Goal: Task Accomplishment & Management: Manage account settings

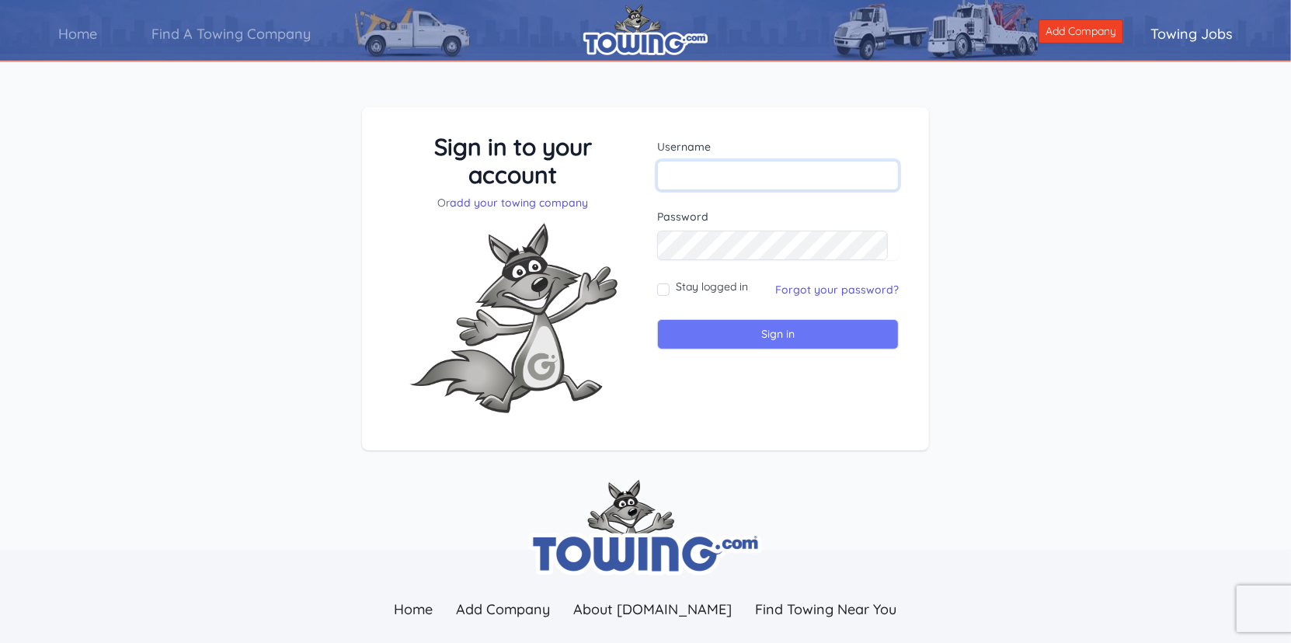
type input "[EMAIL_ADDRESS][DOMAIN_NAME]"
click at [734, 336] on input "Sign in" at bounding box center [778, 334] width 242 height 30
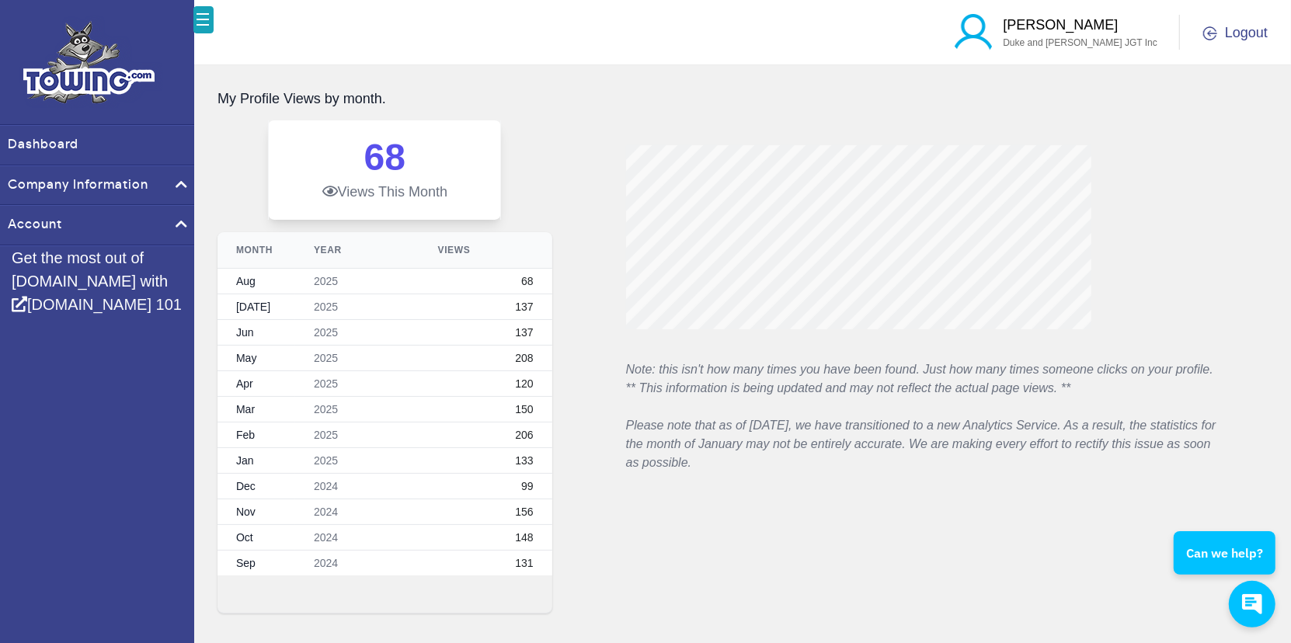
click at [332, 192] on icon at bounding box center [330, 191] width 16 height 14
click at [371, 197] on dt "Views This Month" at bounding box center [385, 192] width 194 height 19
click at [47, 145] on link "Dashboard" at bounding box center [97, 145] width 194 height 39
click at [58, 183] on link "Company Information" at bounding box center [97, 185] width 194 height 39
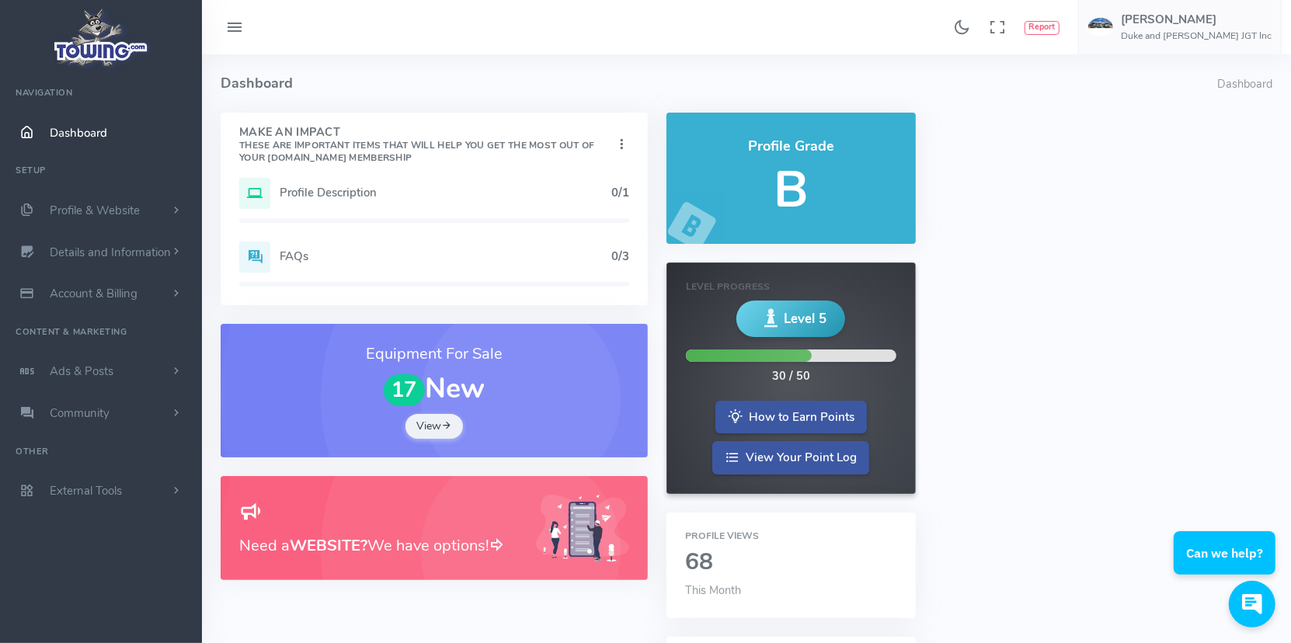
click at [317, 193] on h5 "Profile Description" at bounding box center [446, 192] width 332 height 12
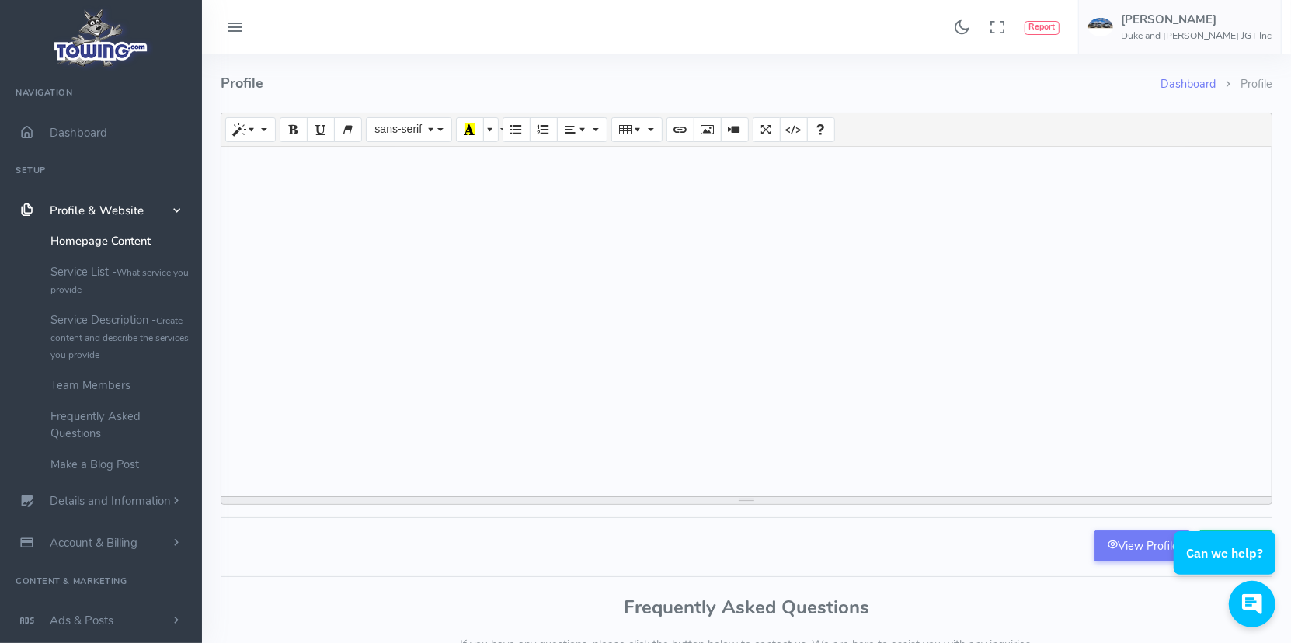
click at [1254, 81] on li "Profile" at bounding box center [1244, 84] width 57 height 17
click at [1226, 83] on li "Profile" at bounding box center [1244, 84] width 57 height 17
click at [124, 274] on small "What service you provide" at bounding box center [120, 282] width 138 height 30
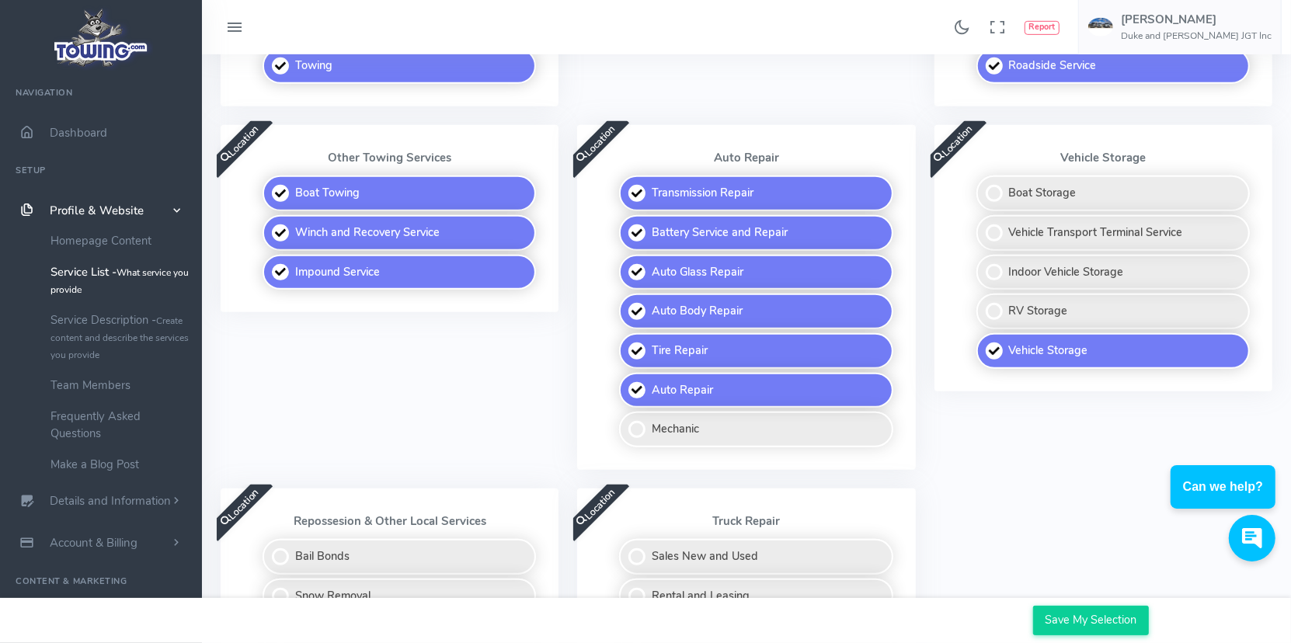
scroll to position [699, 0]
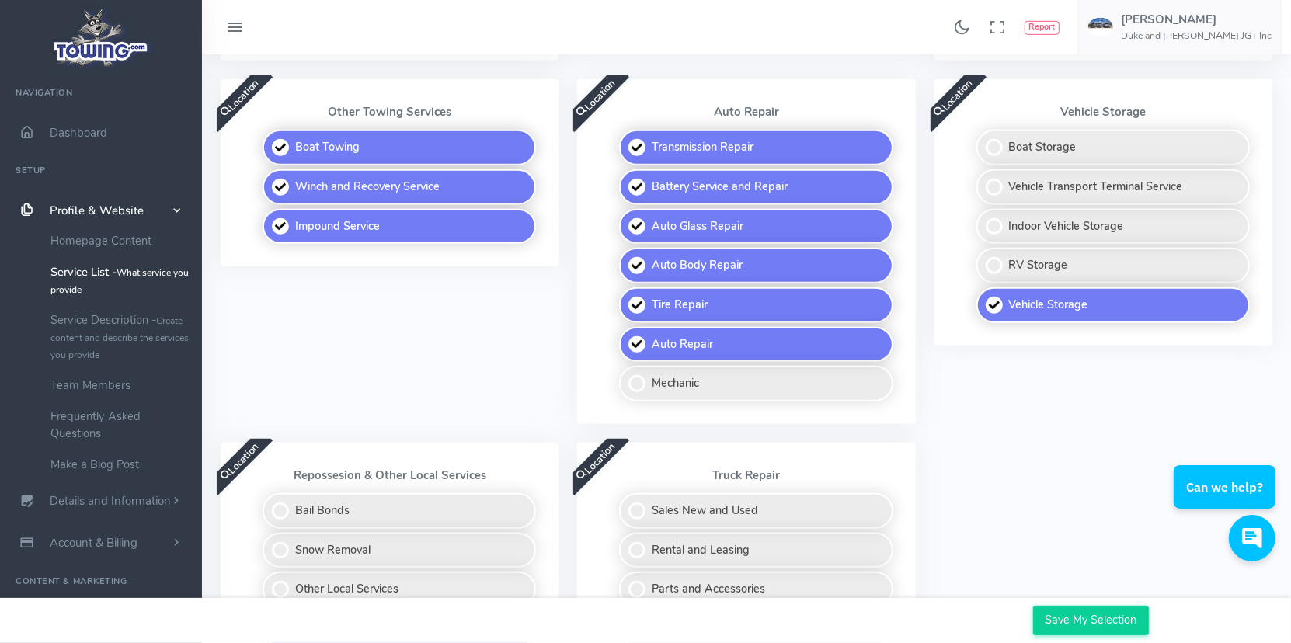
drag, startPoint x: 987, startPoint y: 298, endPoint x: 995, endPoint y: 325, distance: 28.3
click at [987, 298] on label "Vehicle Storage" at bounding box center [1114, 306] width 274 height 36
click at [983, 298] on input "Vehicle Storage" at bounding box center [978, 293] width 10 height 10
checkbox input "false"
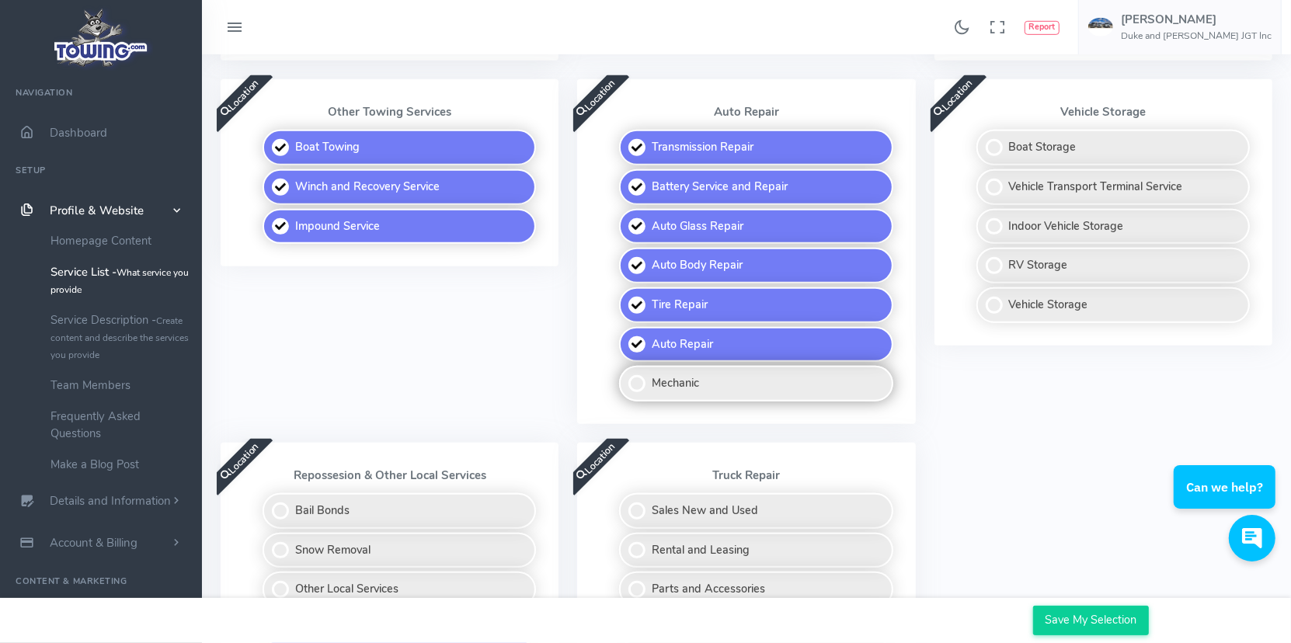
click at [648, 376] on label "Mechanic" at bounding box center [756, 384] width 274 height 36
click at [626, 376] on input "Mechanic" at bounding box center [620, 371] width 10 height 10
checkbox input "true"
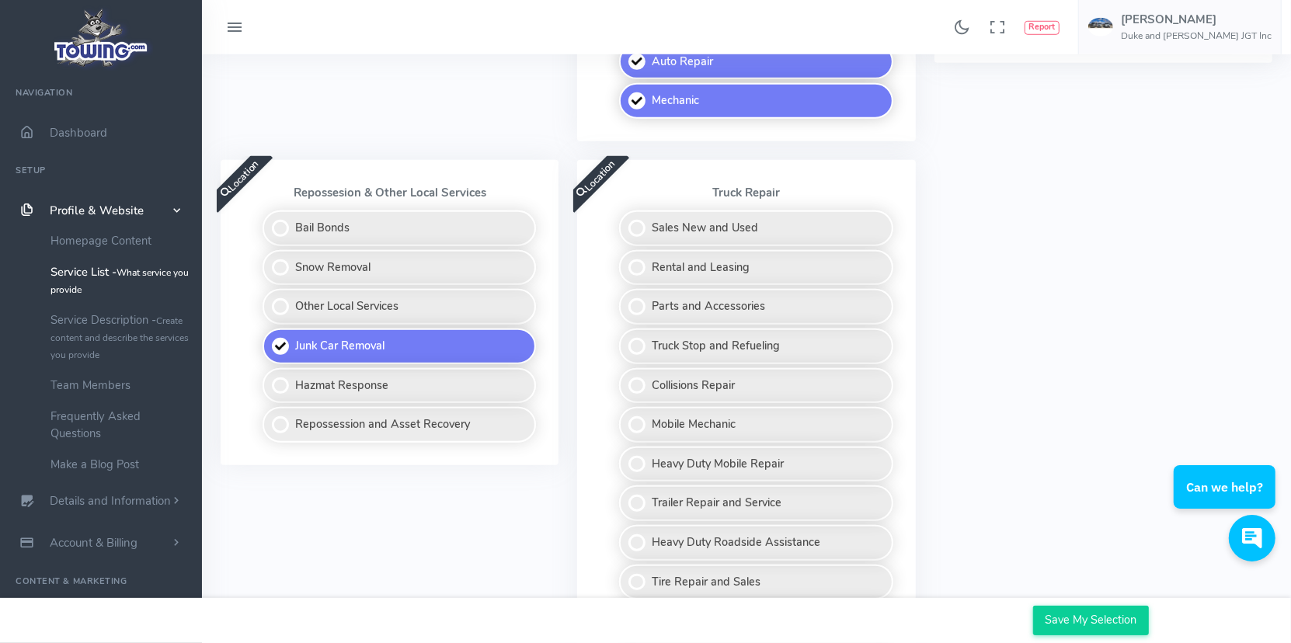
scroll to position [1010, 0]
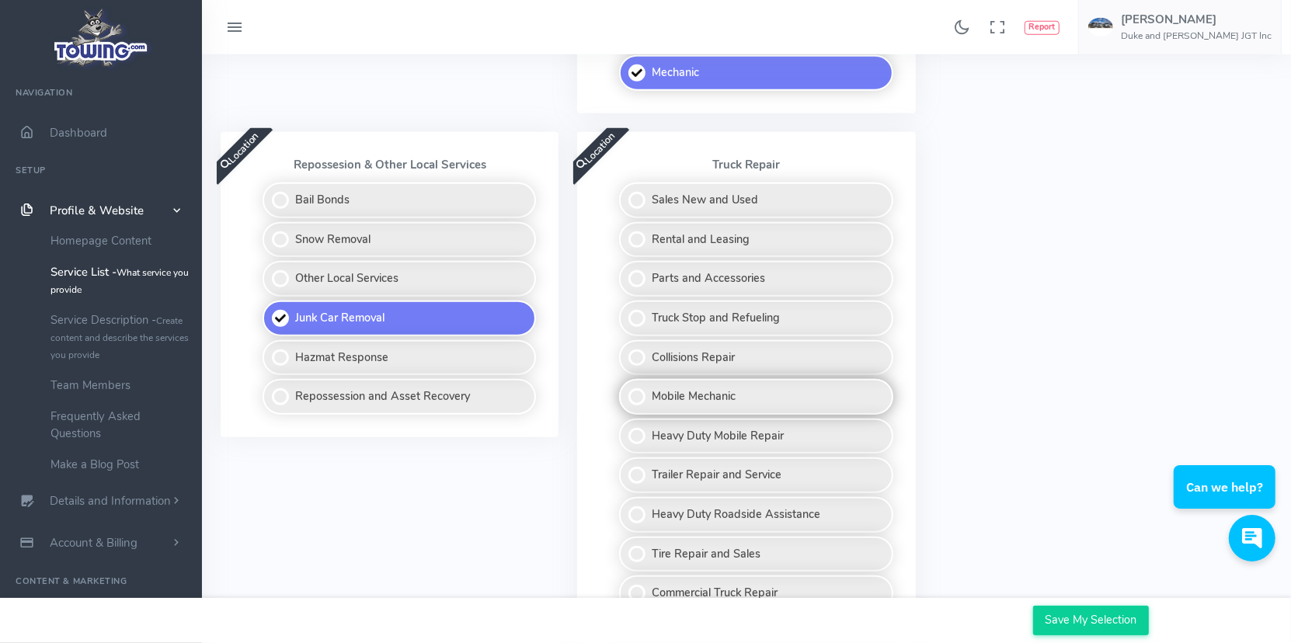
click at [636, 384] on label "Mobile Mechanic" at bounding box center [756, 397] width 274 height 36
click at [626, 384] on input "Mobile Mechanic" at bounding box center [620, 384] width 10 height 10
checkbox input "true"
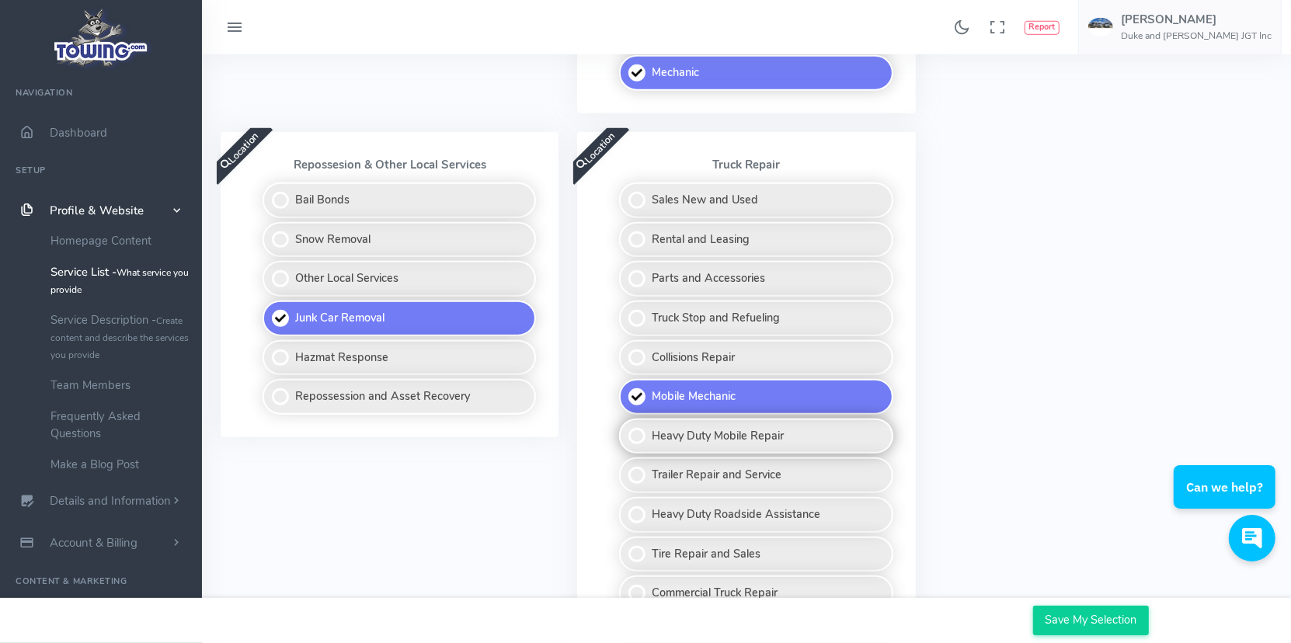
click at [635, 428] on label "Heavy Duty Mobile Repair" at bounding box center [756, 437] width 274 height 36
click at [626, 428] on input "Heavy Duty Mobile Repair" at bounding box center [620, 424] width 10 height 10
checkbox input "true"
click at [636, 473] on label "Trailer Repair and Service" at bounding box center [756, 476] width 274 height 36
click at [626, 468] on input "Trailer Repair and Service" at bounding box center [620, 463] width 10 height 10
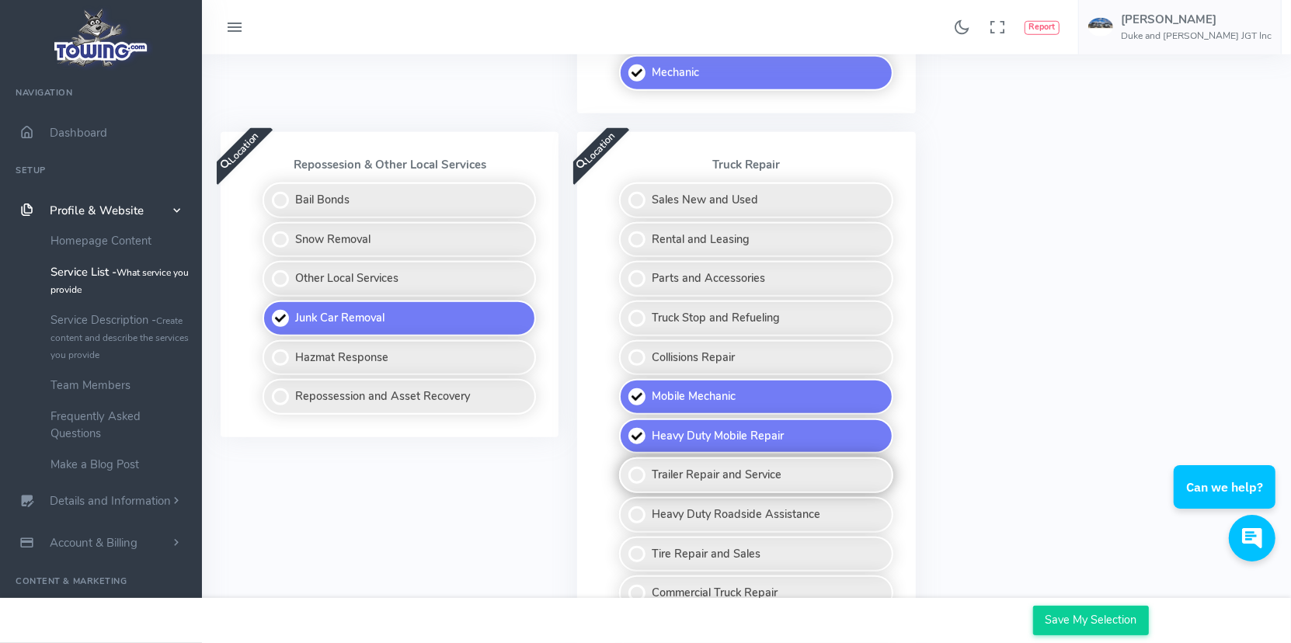
checkbox input "true"
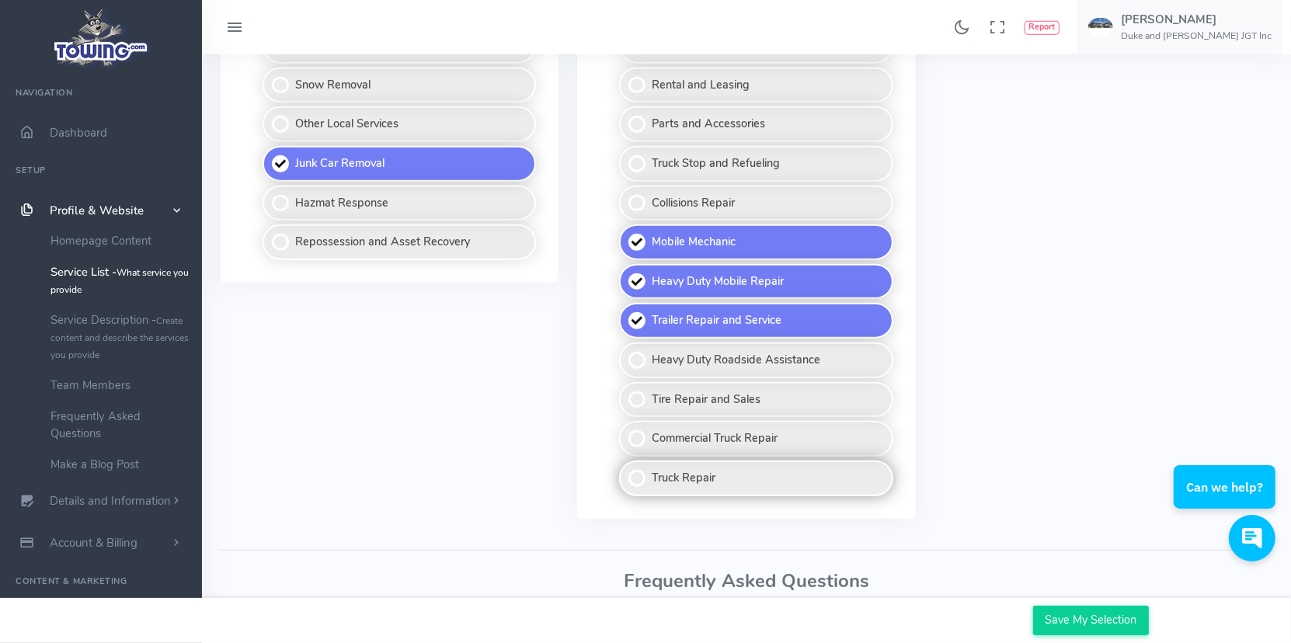
scroll to position [1166, 0]
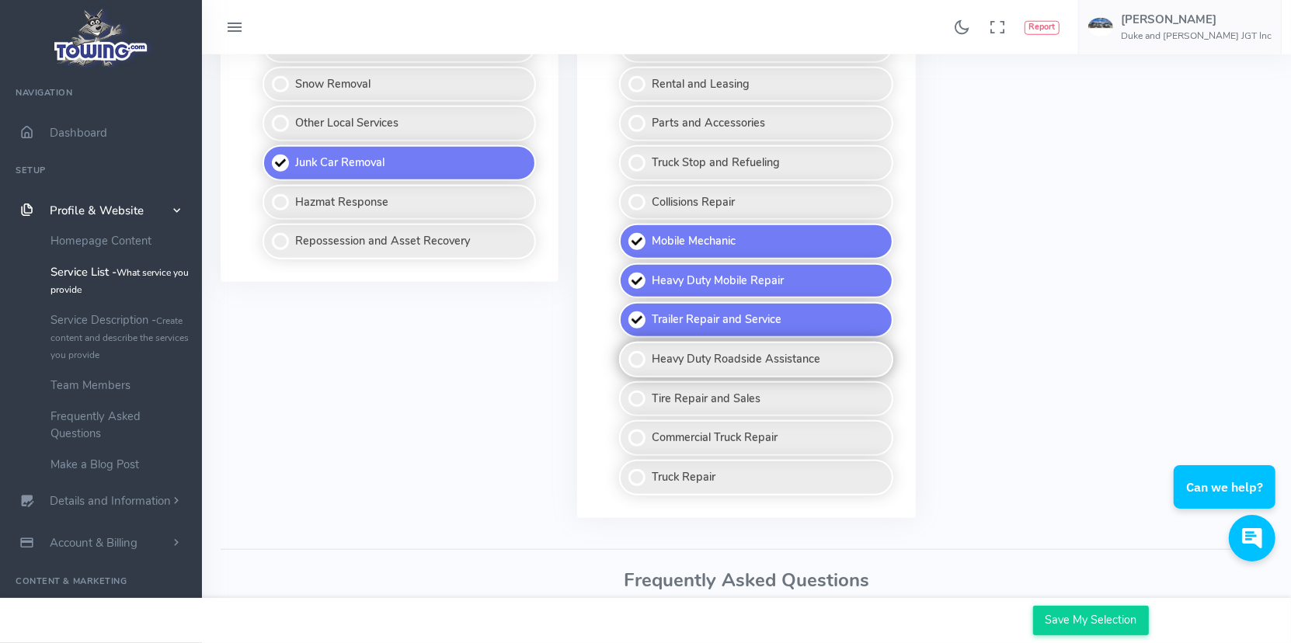
click at [630, 346] on label "Heavy Duty Roadside Assistance" at bounding box center [756, 360] width 274 height 36
click at [626, 346] on input "Heavy Duty Roadside Assistance" at bounding box center [620, 347] width 10 height 10
checkbox input "true"
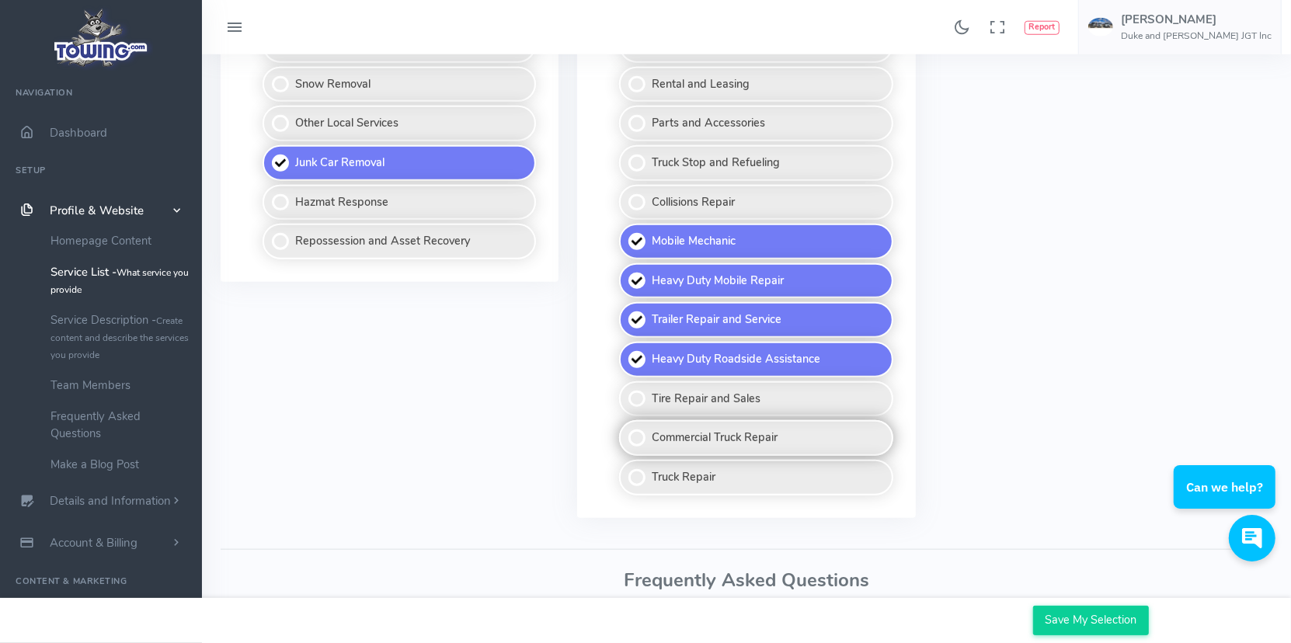
click at [640, 431] on label "Commercial Truck Repair" at bounding box center [756, 438] width 274 height 36
click at [626, 430] on input "Commercial Truck Repair" at bounding box center [620, 425] width 10 height 10
checkbox input "true"
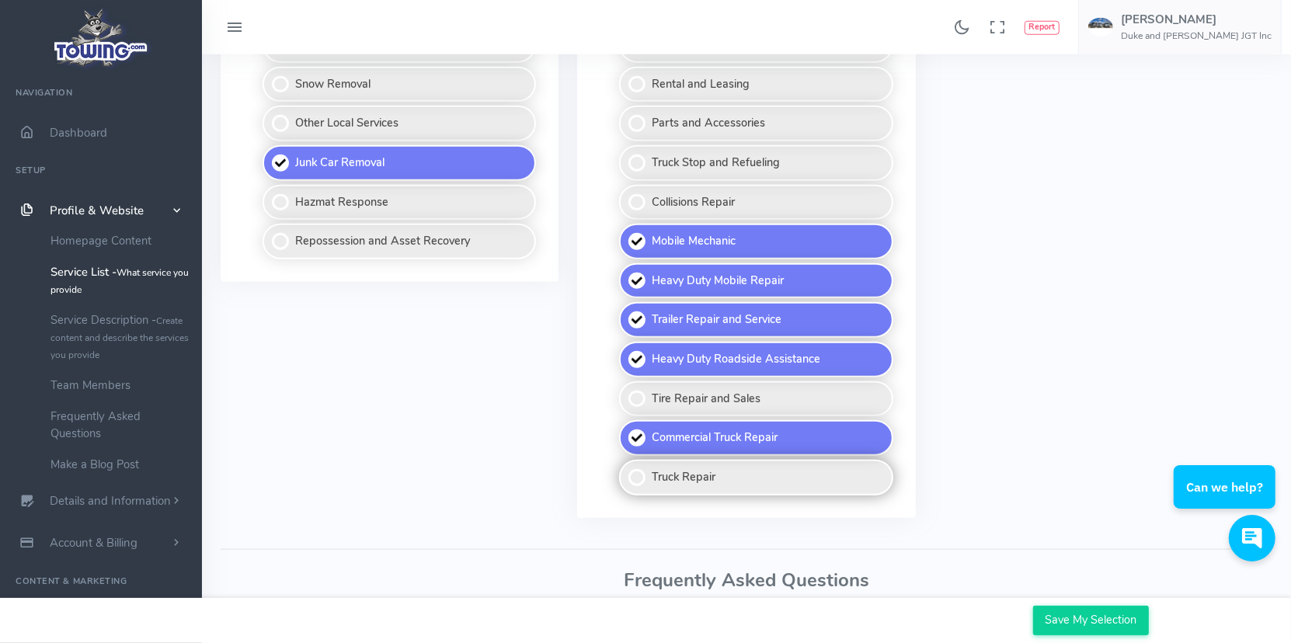
click at [634, 477] on label "Truck Repair" at bounding box center [756, 478] width 274 height 36
click at [626, 470] on input "Truck Repair" at bounding box center [620, 465] width 10 height 10
checkbox input "true"
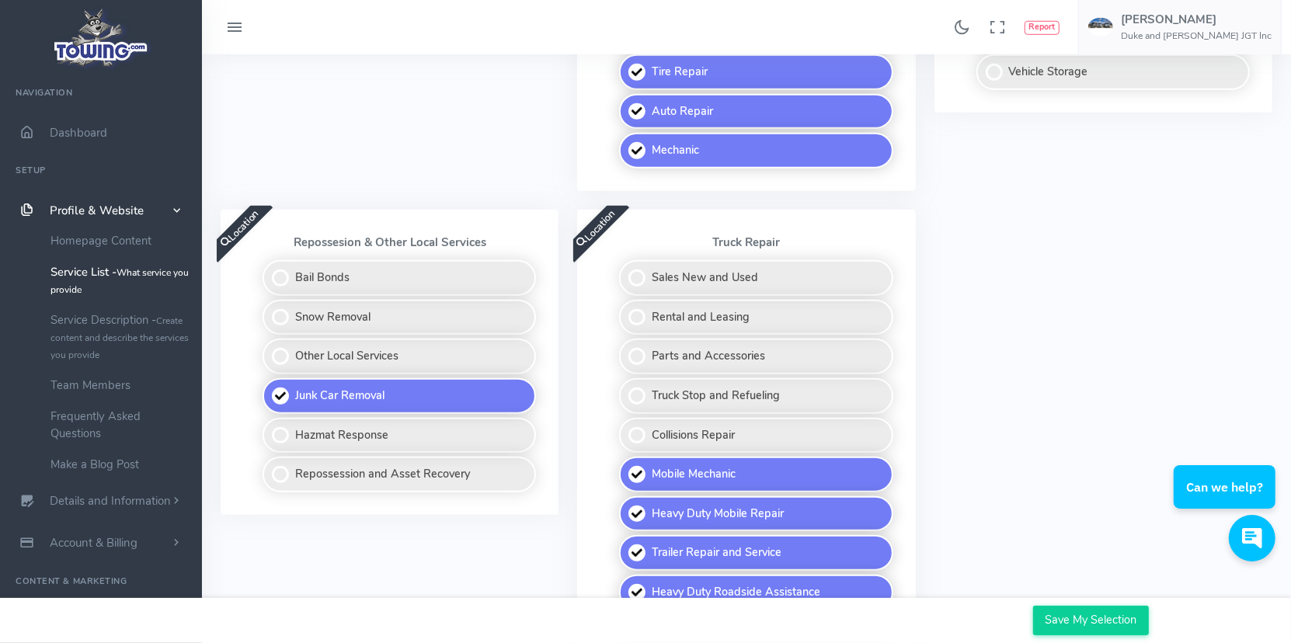
scroll to position [932, 0]
click at [285, 466] on label "Repossession and Asset Recovery" at bounding box center [400, 475] width 274 height 36
click at [269, 466] on input "Repossession and Asset Recovery" at bounding box center [264, 462] width 10 height 10
checkbox input "true"
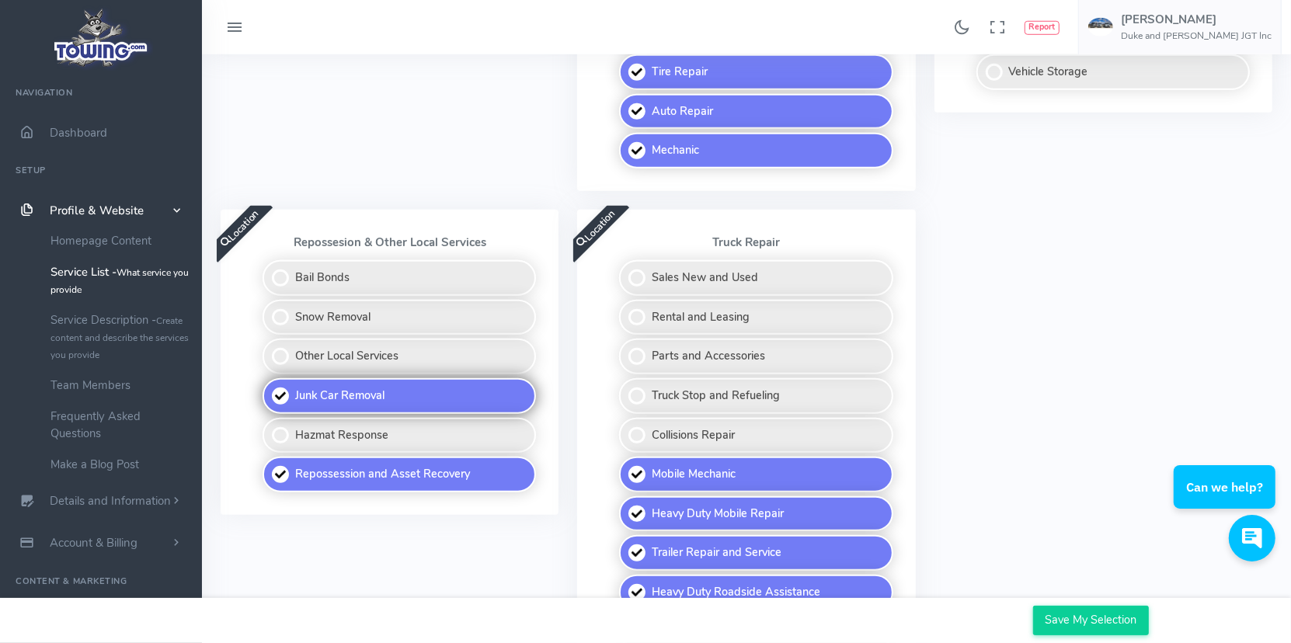
click at [284, 382] on label "Junk Car Removal" at bounding box center [400, 396] width 274 height 36
click at [269, 382] on input "Junk Car Removal" at bounding box center [264, 383] width 10 height 10
checkbox input "false"
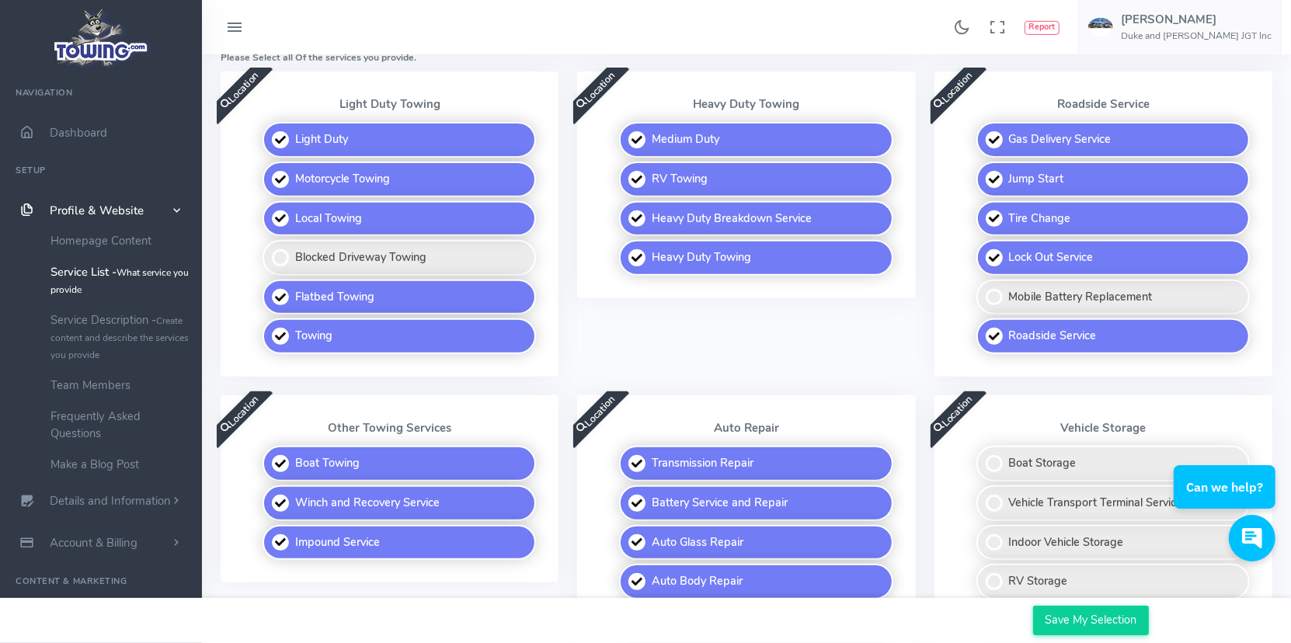
scroll to position [389, 0]
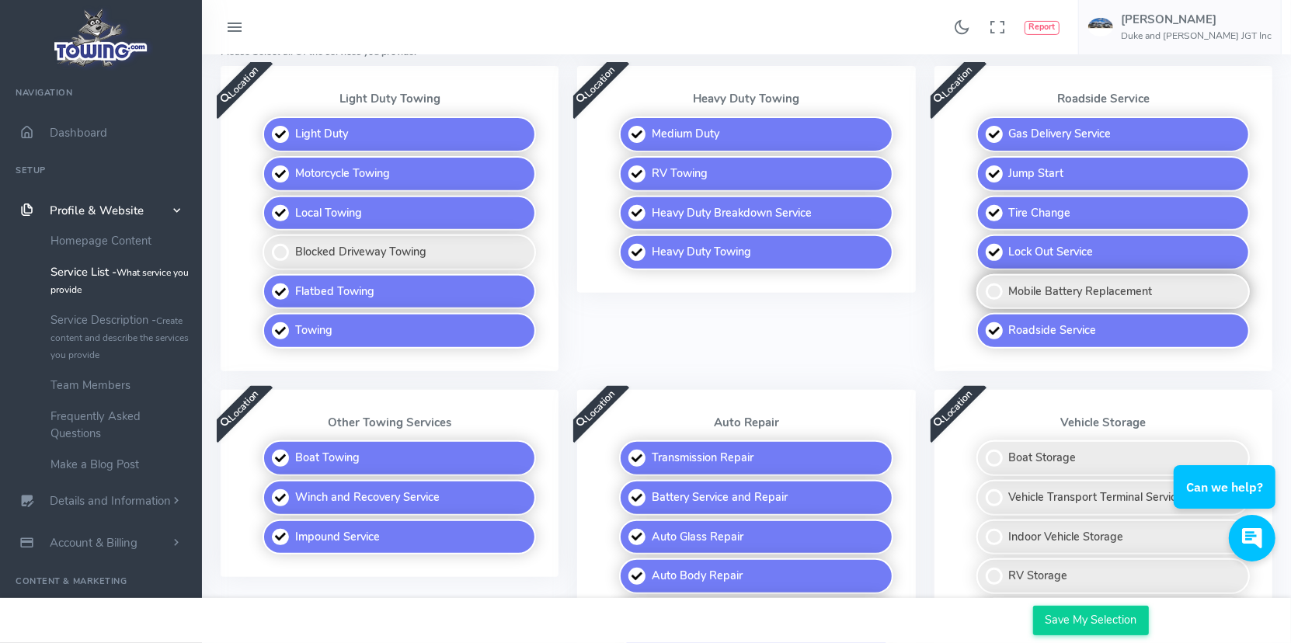
click at [1003, 288] on label "Mobile Battery Replacement" at bounding box center [1114, 292] width 274 height 36
click at [983, 284] on input "Mobile Battery Replacement" at bounding box center [978, 279] width 10 height 10
checkbox input "true"
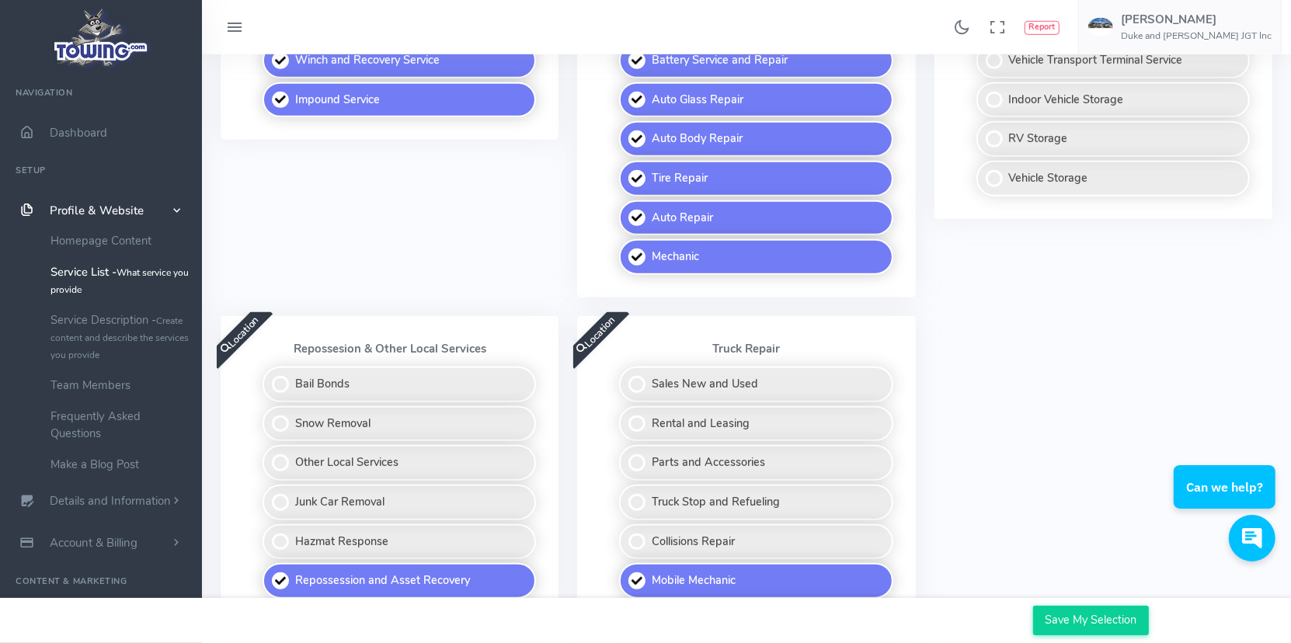
scroll to position [1010, 0]
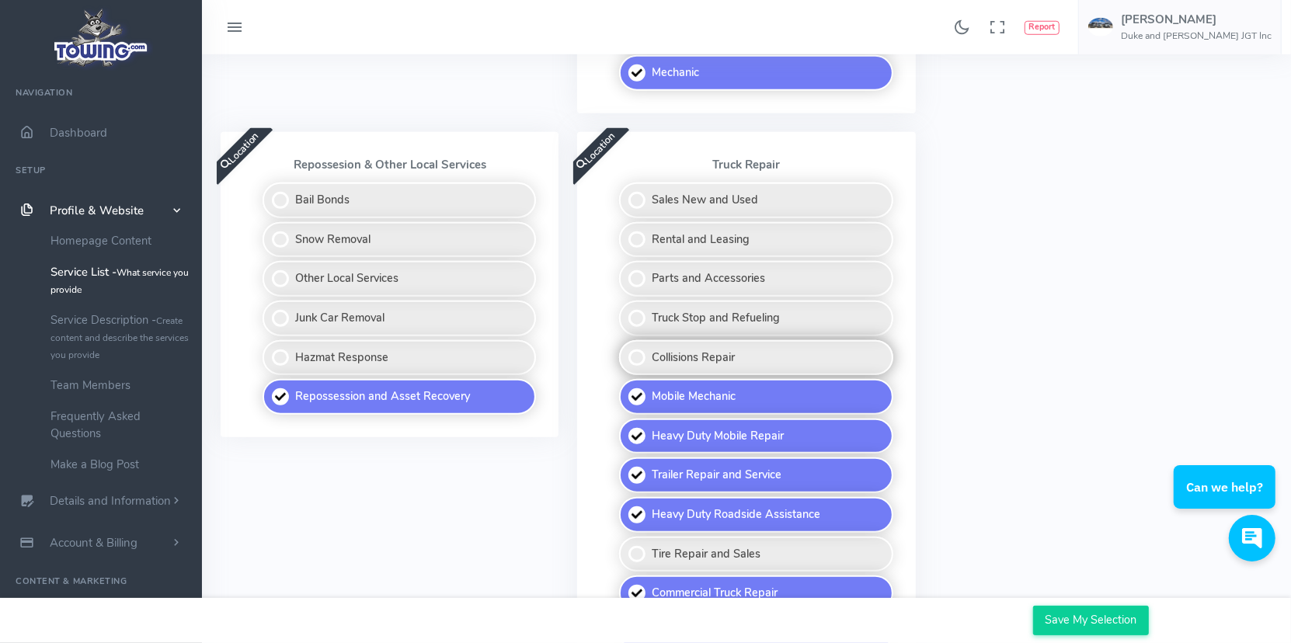
click at [634, 355] on label "Collisions Repair" at bounding box center [756, 358] width 274 height 36
click at [626, 350] on input "Collisions Repair" at bounding box center [620, 345] width 10 height 10
checkbox input "true"
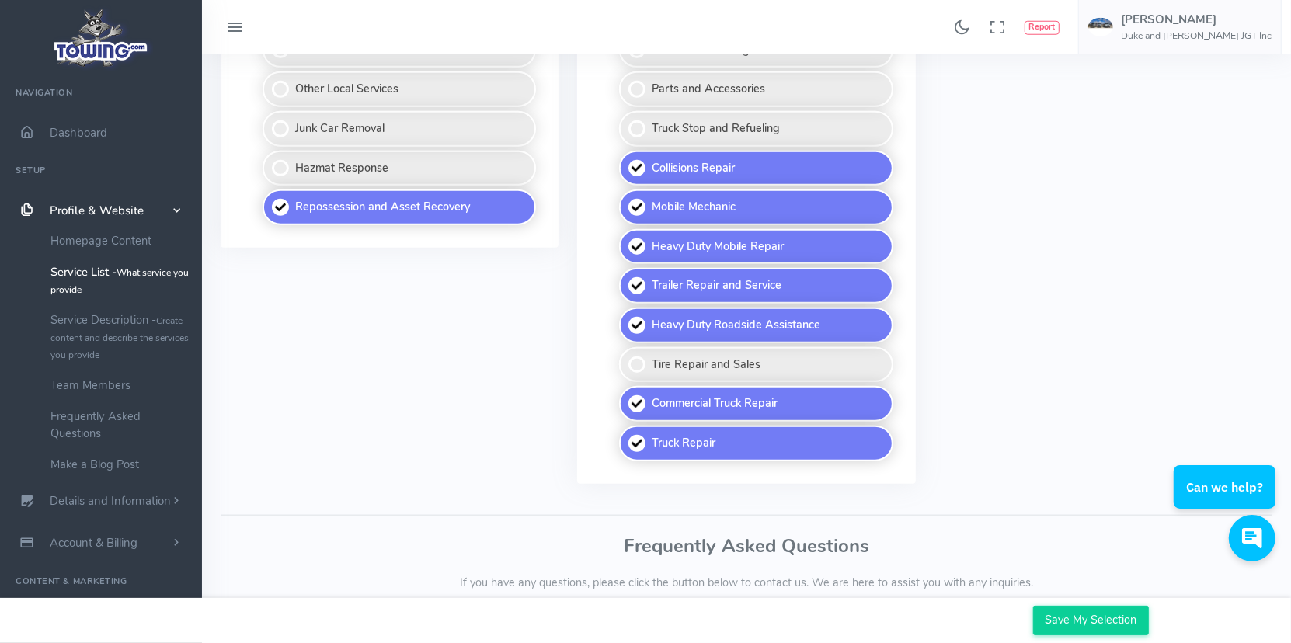
scroll to position [1250, 0]
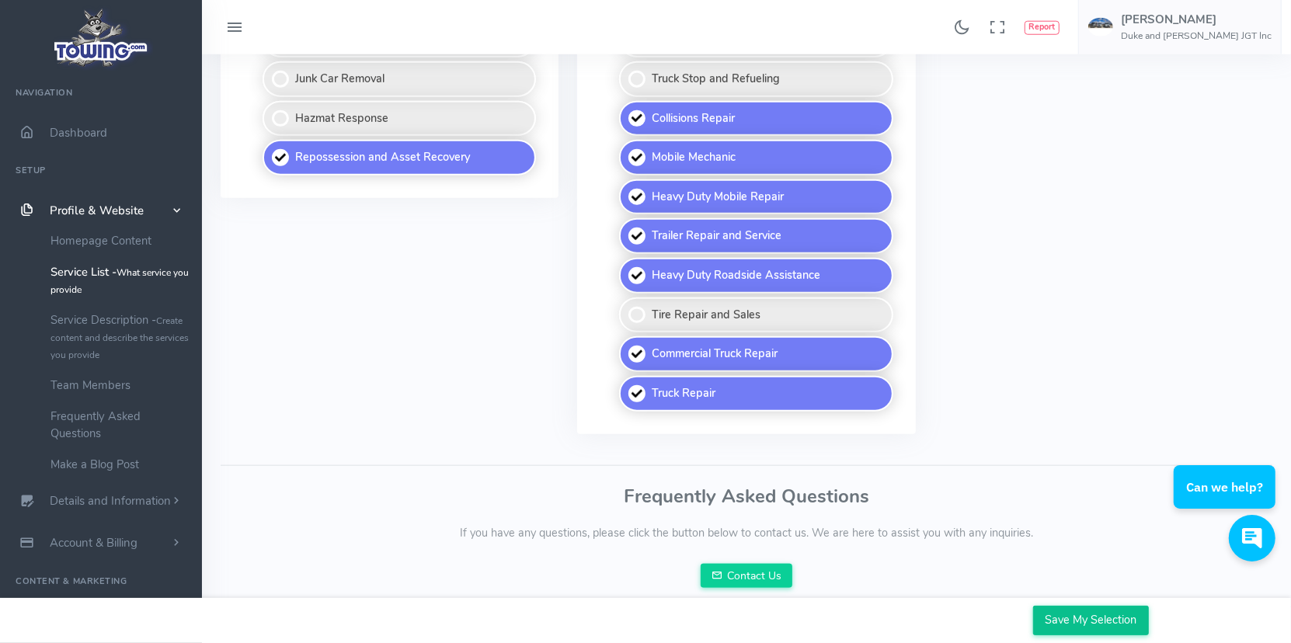
click at [1123, 613] on input "Save My Selection" at bounding box center [1091, 621] width 116 height 30
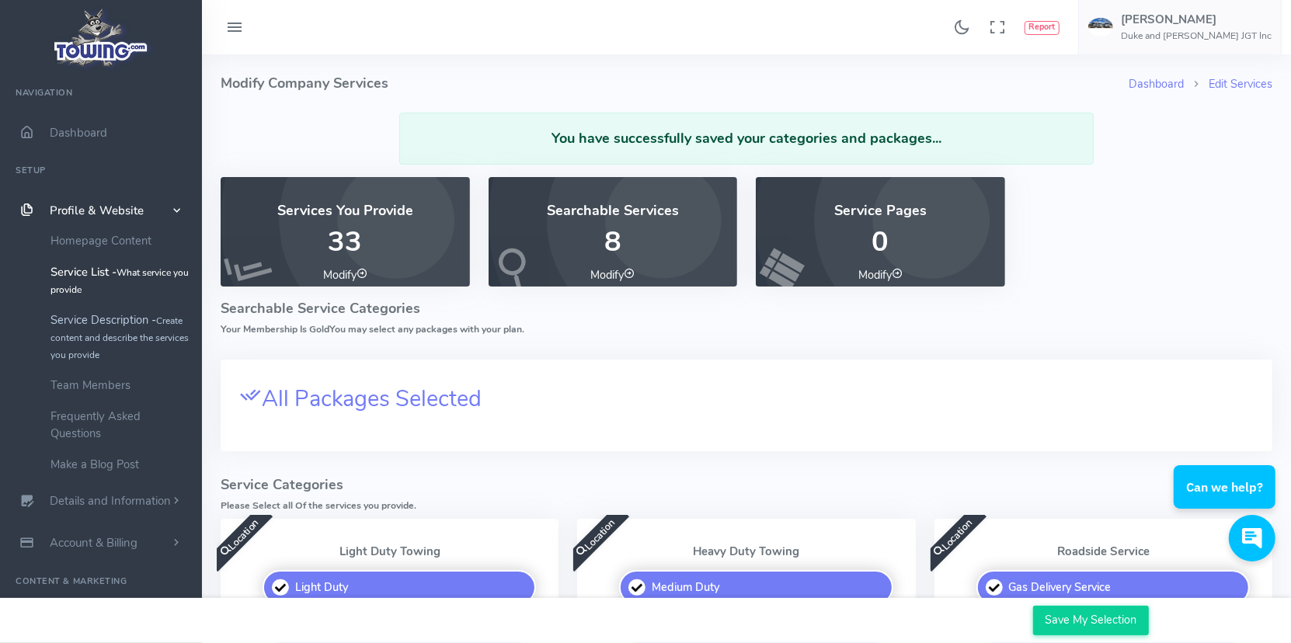
click at [102, 311] on link "Service Description - Create content and describe the services you provide" at bounding box center [120, 337] width 163 height 65
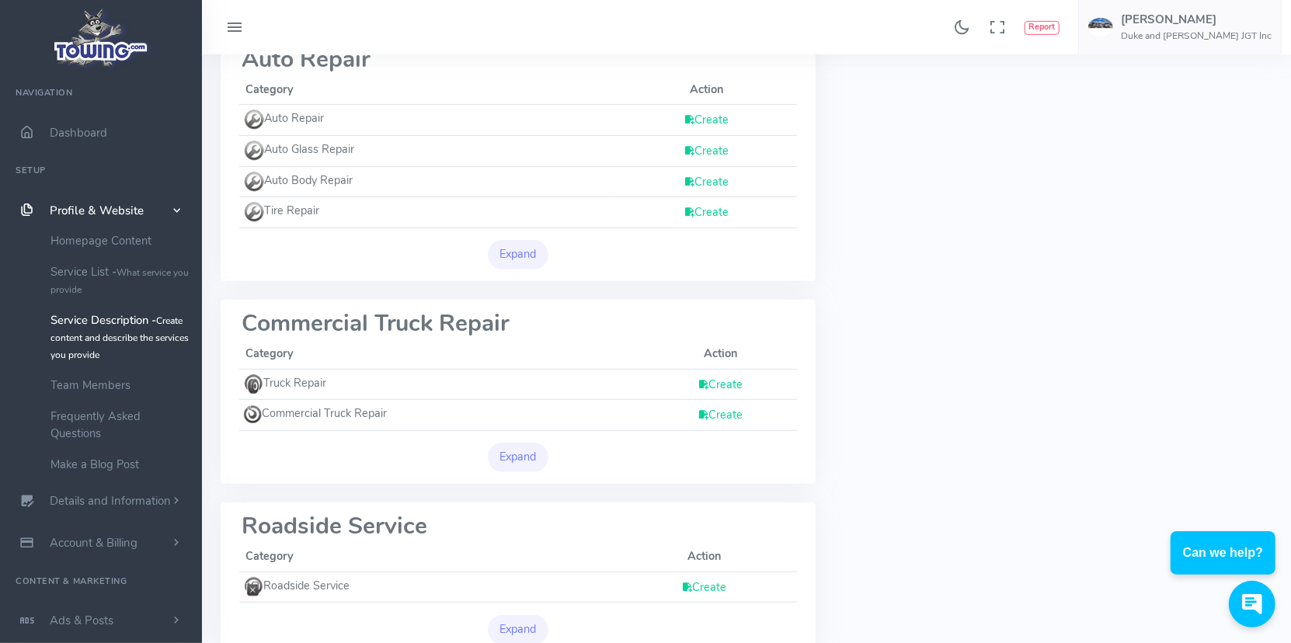
scroll to position [489, 0]
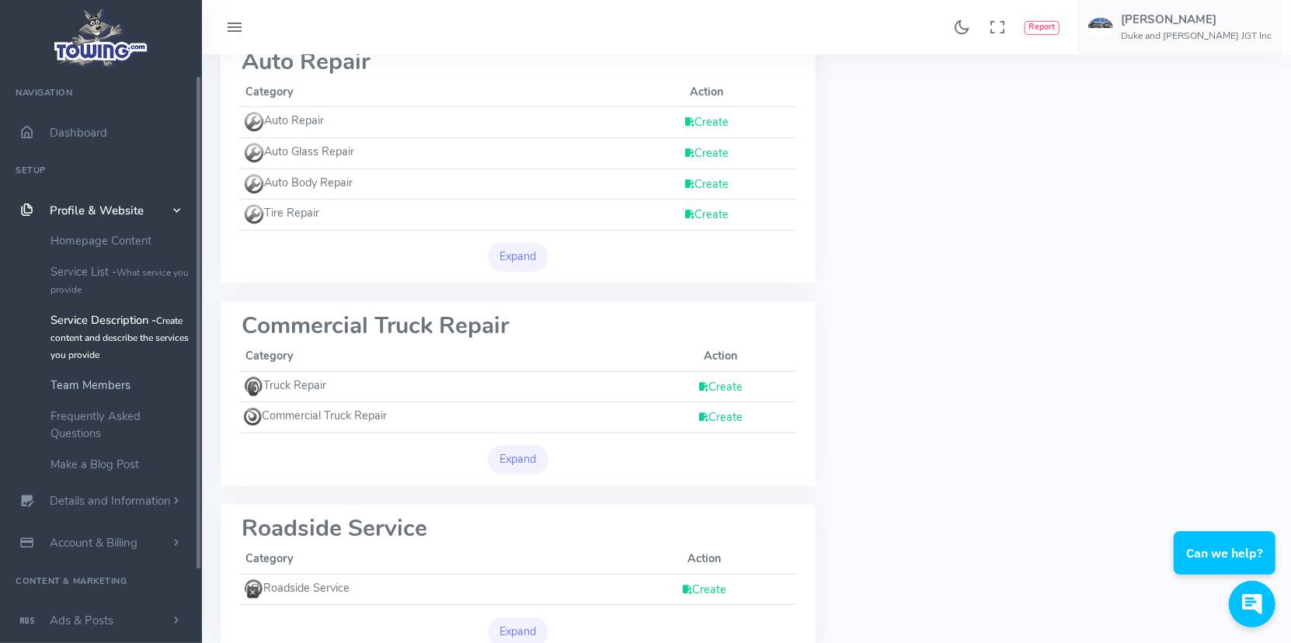
click at [82, 382] on link "Team Members" at bounding box center [120, 385] width 163 height 31
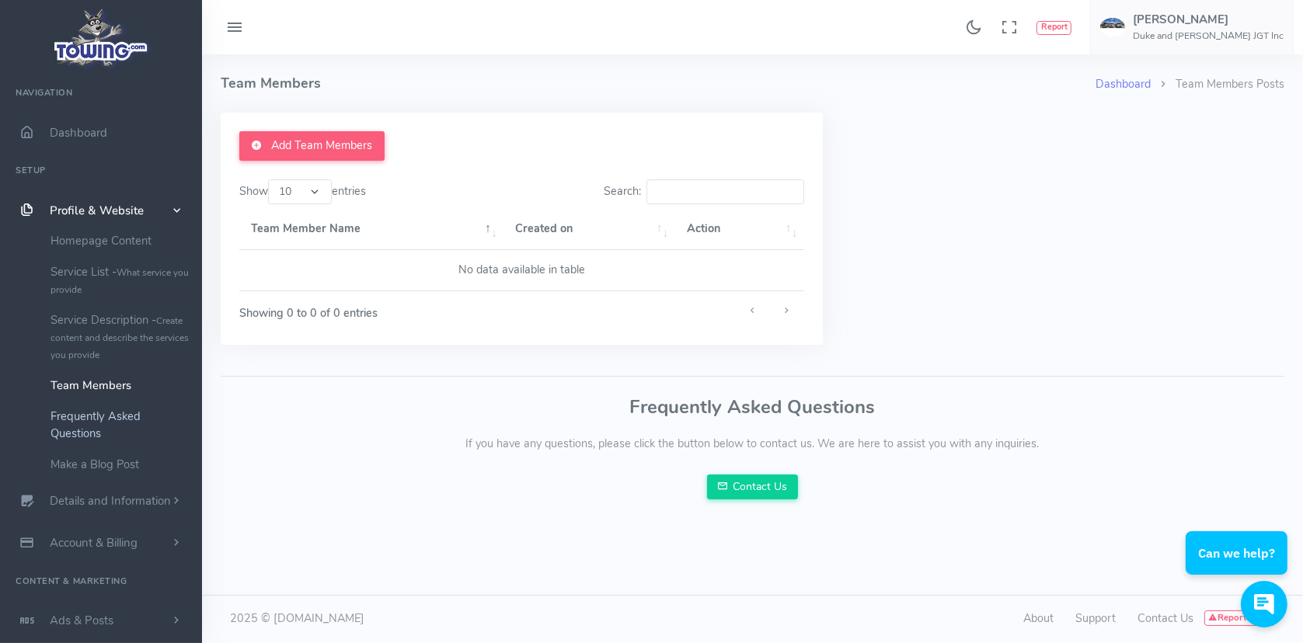
click at [85, 418] on link "Frequently Asked Questions" at bounding box center [120, 425] width 163 height 48
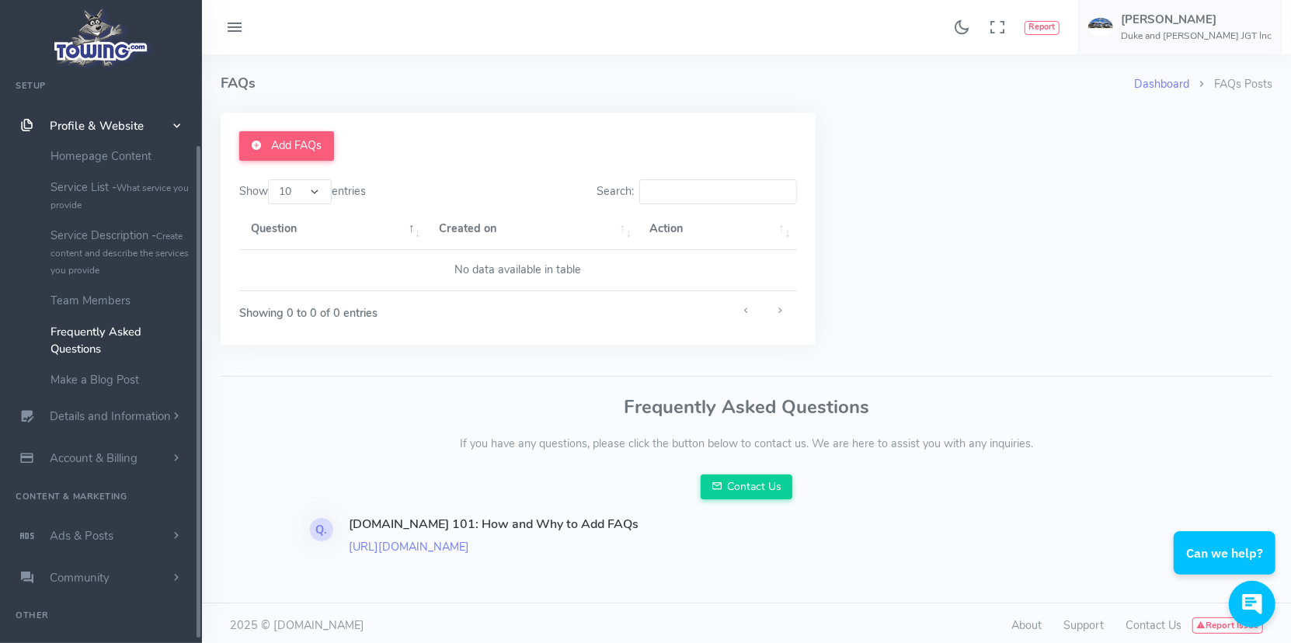
scroll to position [92, 0]
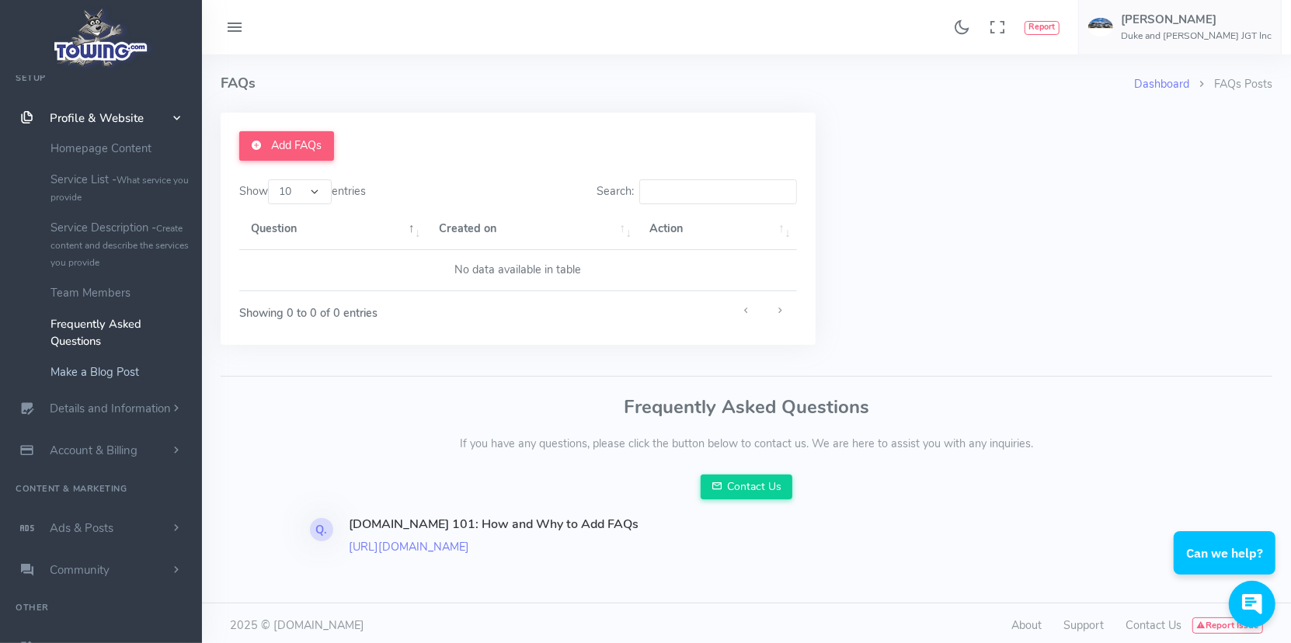
click at [113, 369] on link "Make a Blog Post" at bounding box center [120, 372] width 163 height 31
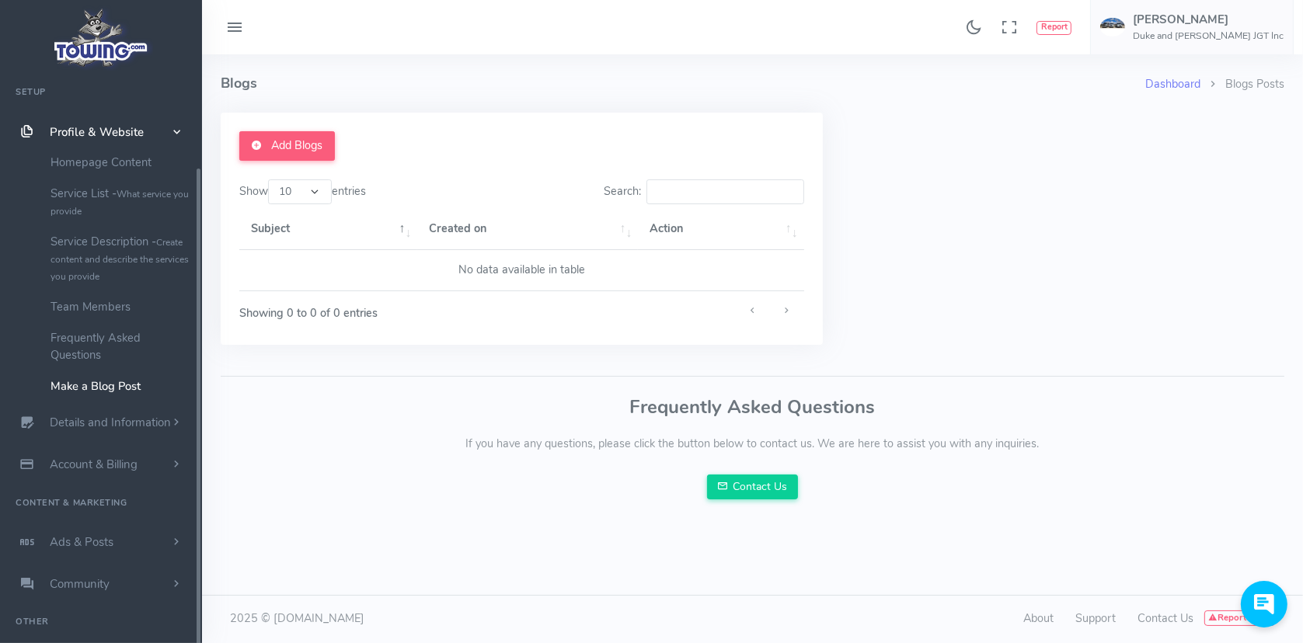
scroll to position [110, 0]
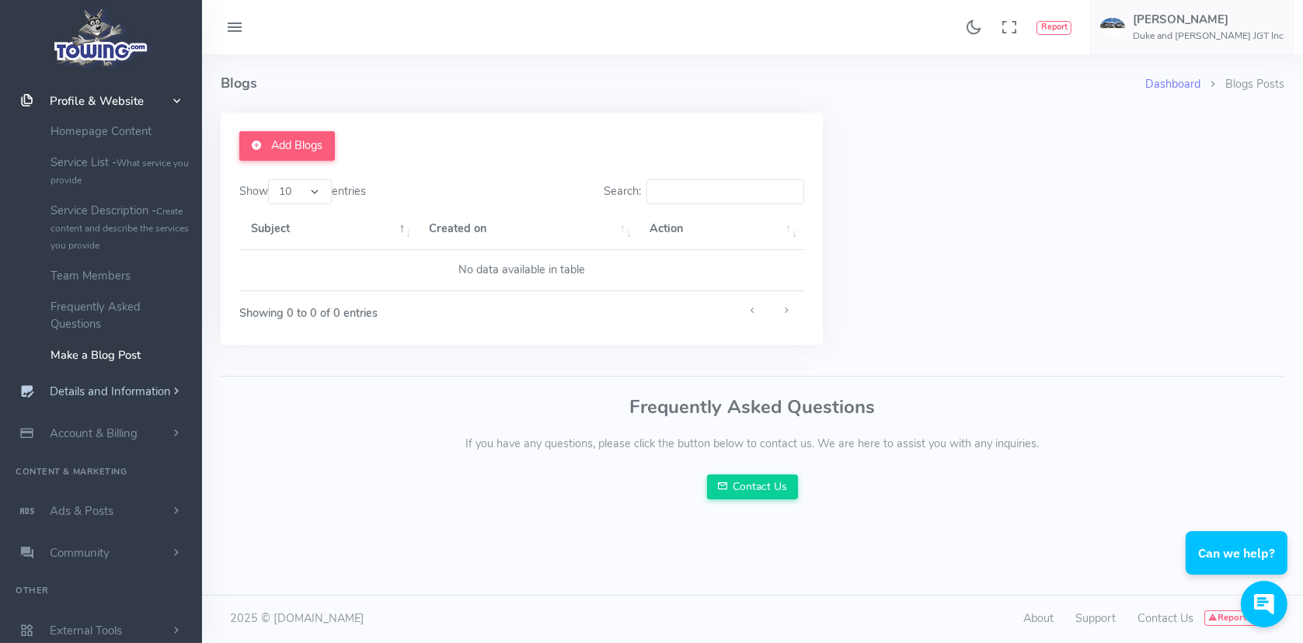
click at [112, 385] on span "Details and Information" at bounding box center [110, 393] width 121 height 16
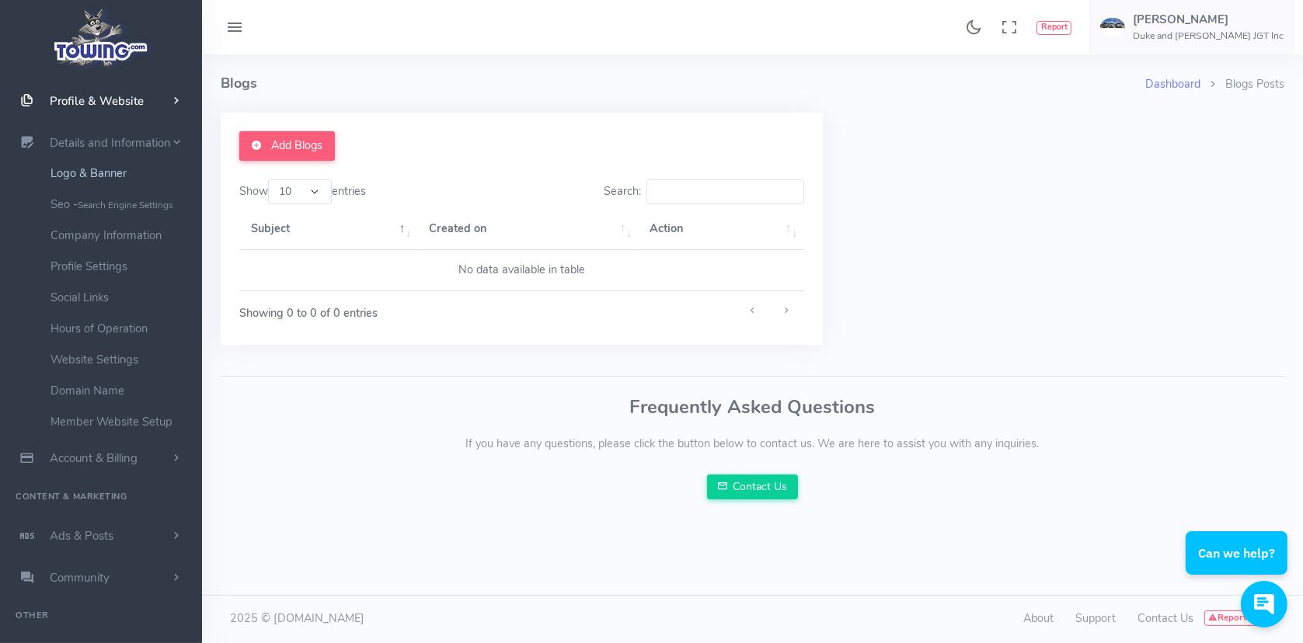
click at [93, 174] on link "Logo & Banner" at bounding box center [120, 173] width 163 height 31
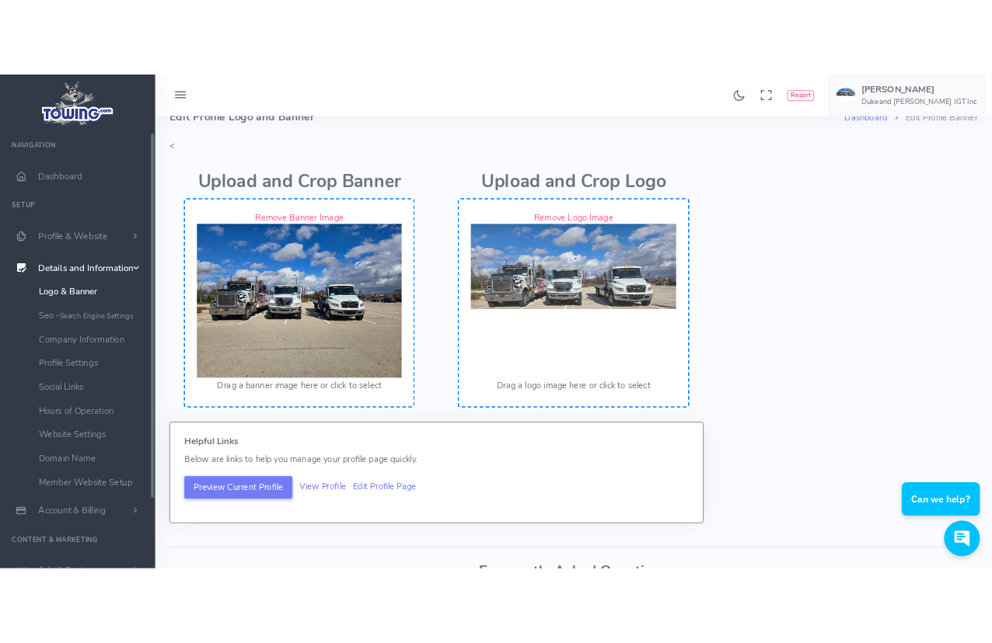
scroll to position [78, 0]
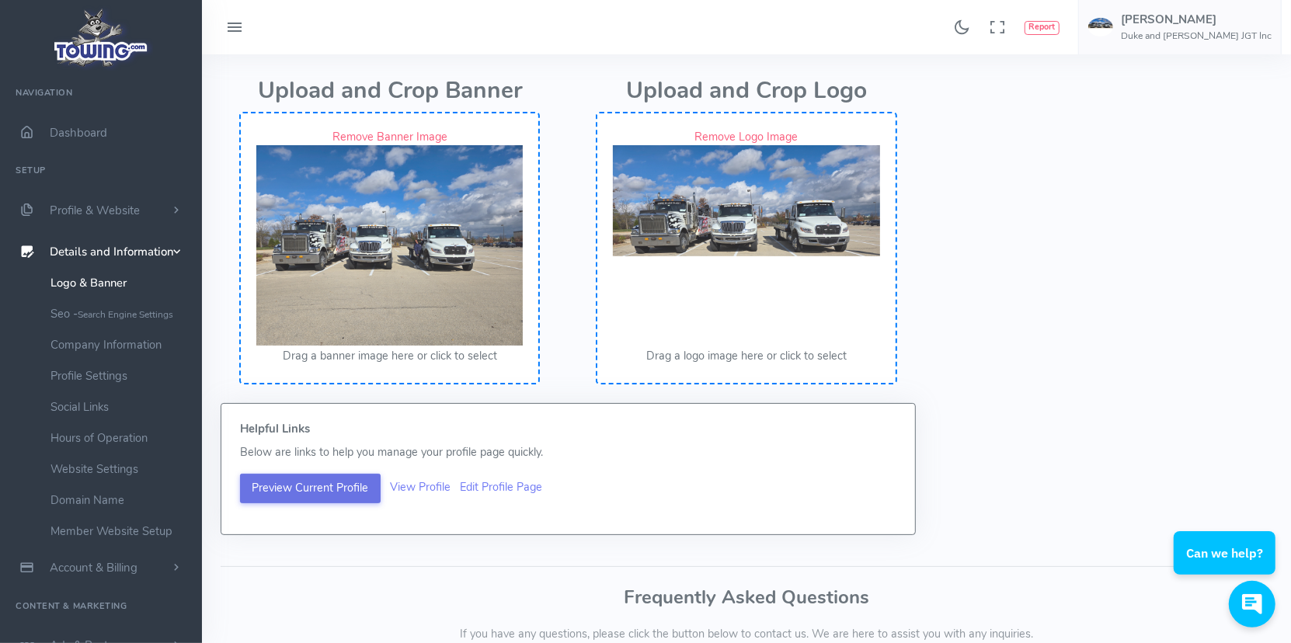
click at [310, 491] on button "Preview Current Profile" at bounding box center [310, 489] width 141 height 30
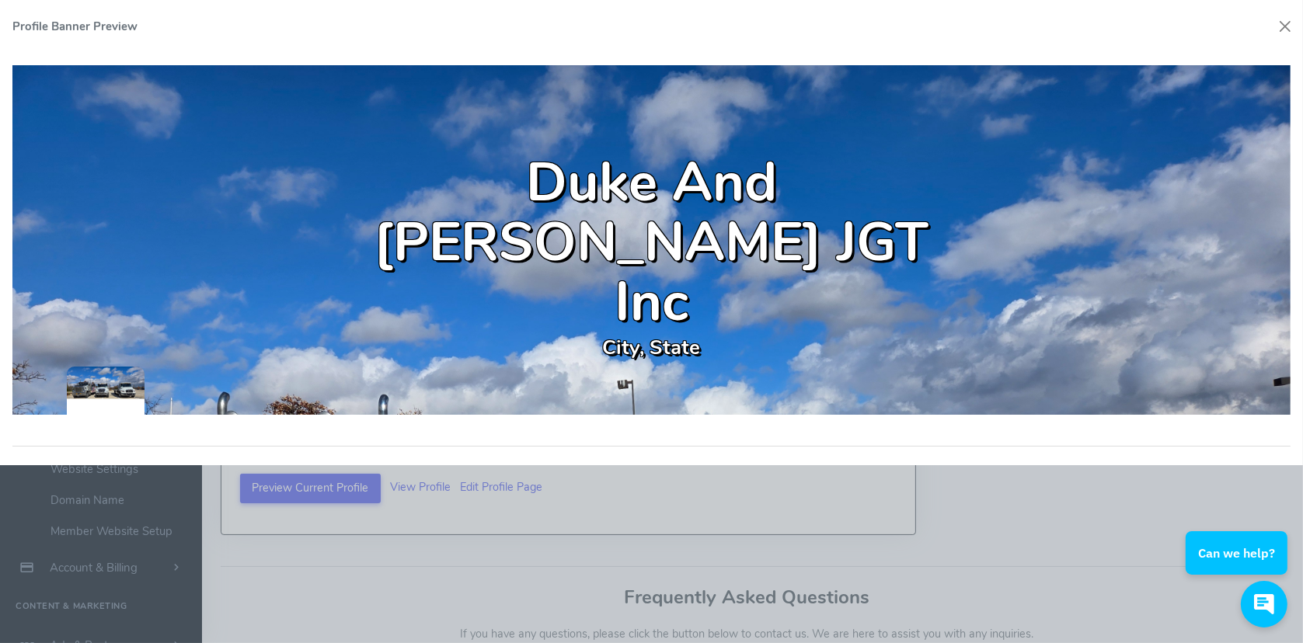
click at [644, 333] on p "City, State" at bounding box center [652, 348] width 640 height 30
click at [675, 333] on p "City, State" at bounding box center [652, 348] width 640 height 30
click at [606, 333] on p "City, State" at bounding box center [652, 348] width 640 height 30
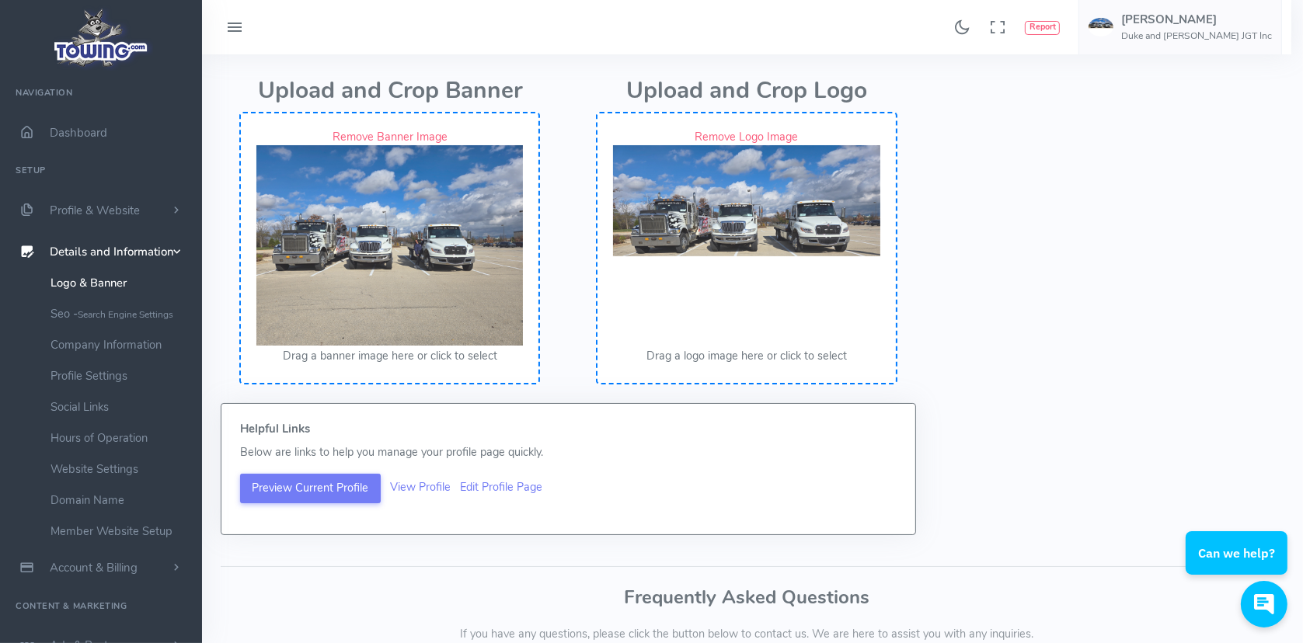
click at [295, 479] on div at bounding box center [651, 321] width 1303 height 643
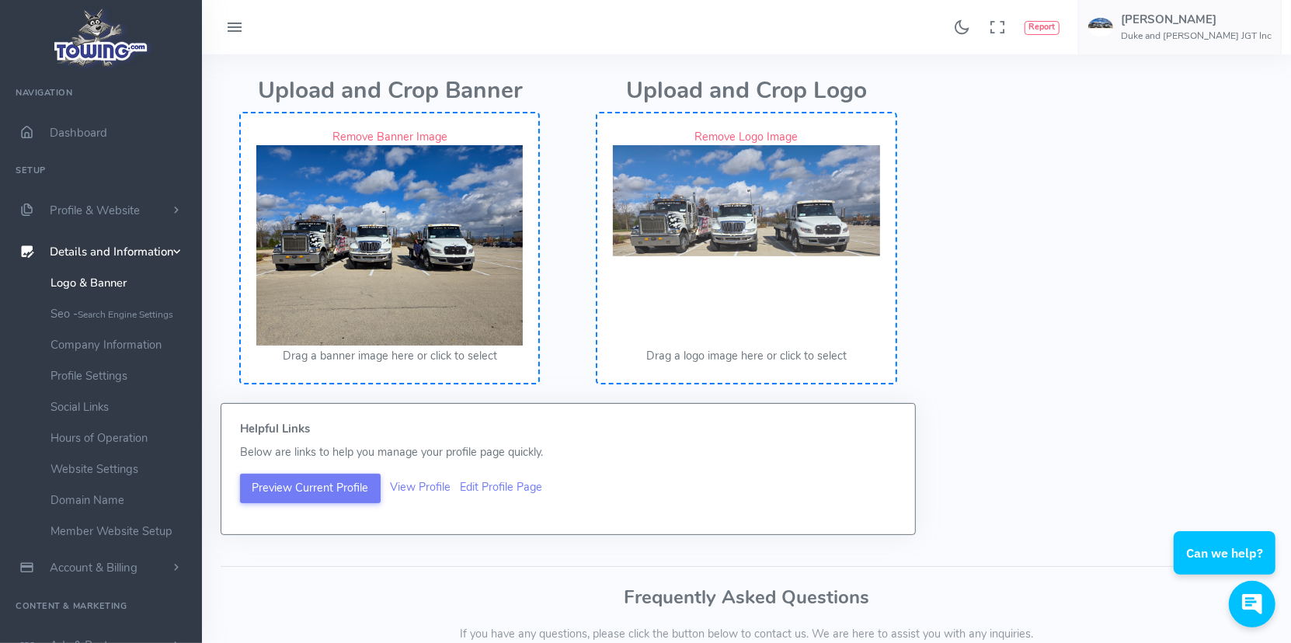
drag, startPoint x: 357, startPoint y: 307, endPoint x: 509, endPoint y: 166, distance: 207.3
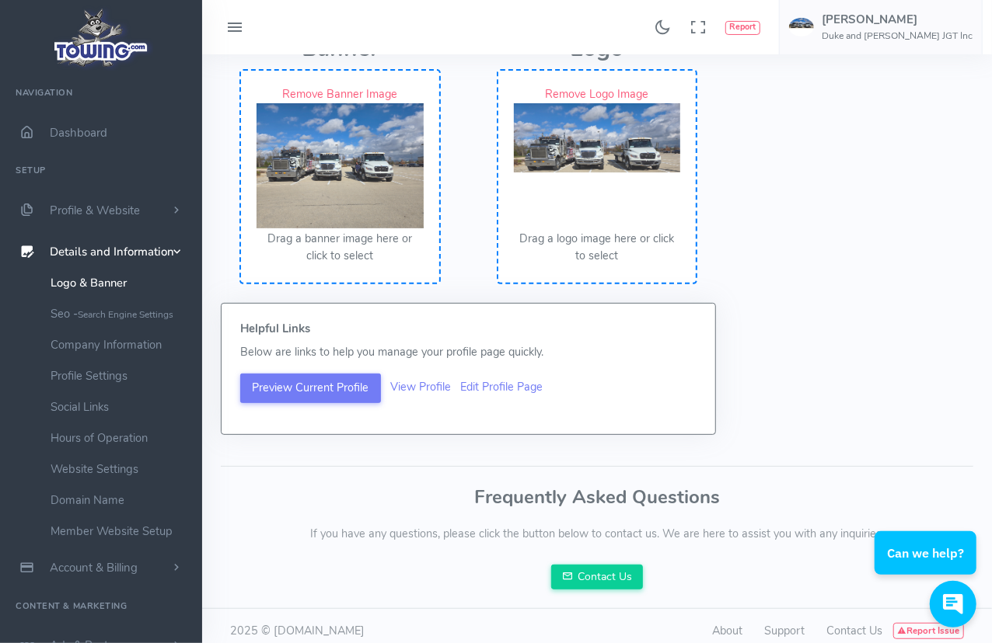
scroll to position [155, 0]
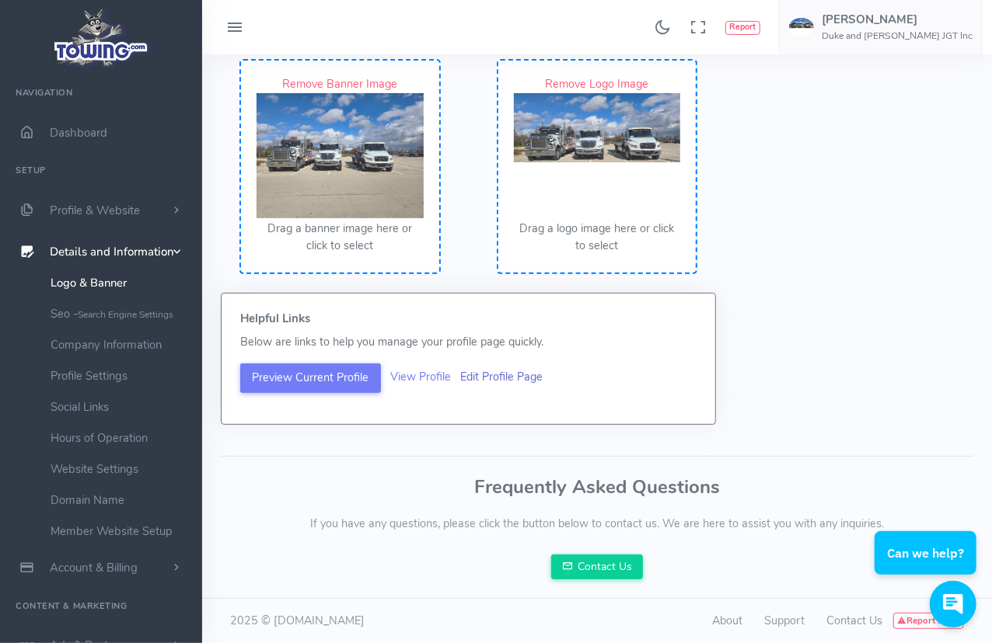
click at [511, 377] on link "Edit Profile Page" at bounding box center [501, 377] width 82 height 16
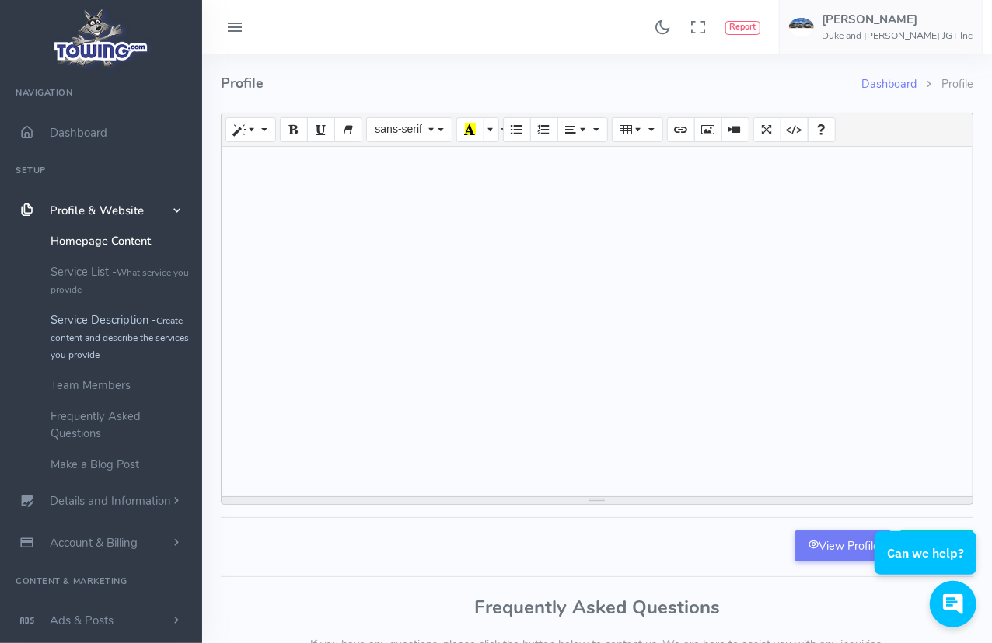
click at [137, 321] on link "Service Description - Create content and describe the services you provide" at bounding box center [120, 337] width 163 height 65
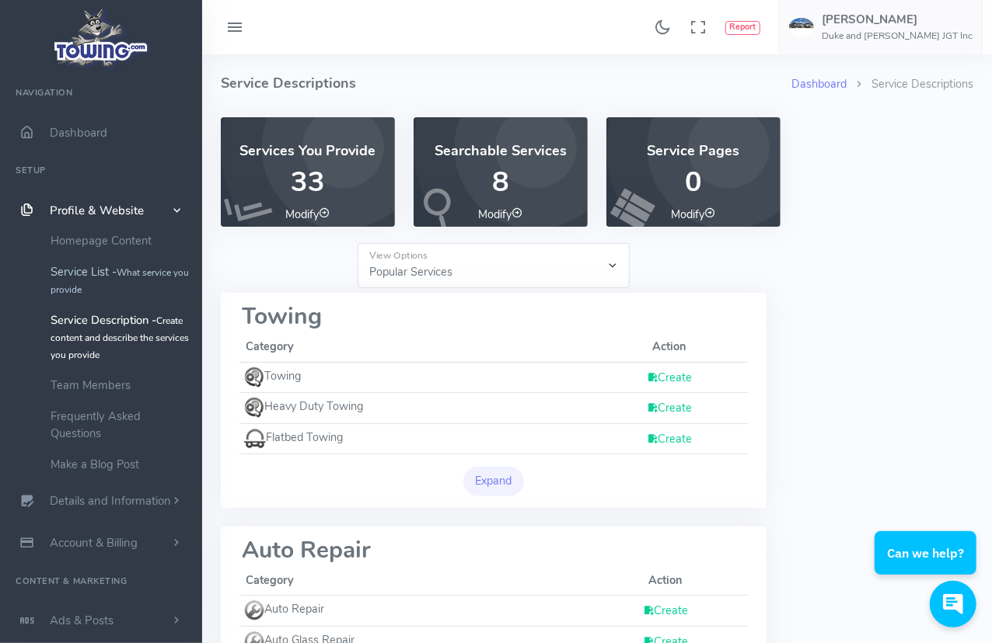
click at [121, 270] on small "What service you provide" at bounding box center [120, 282] width 138 height 30
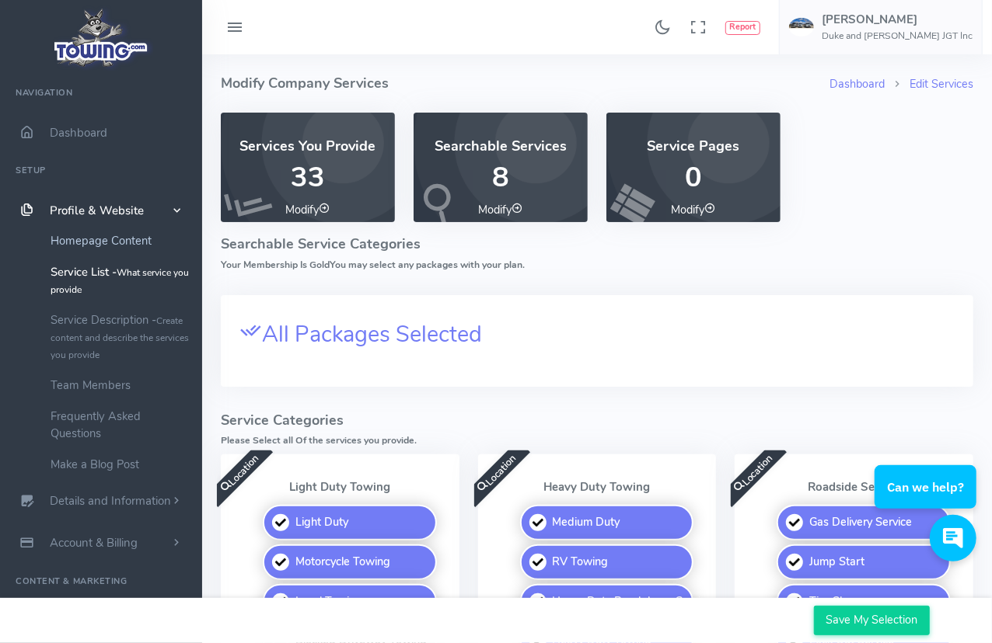
click at [111, 236] on link "Homepage Content" at bounding box center [120, 240] width 163 height 31
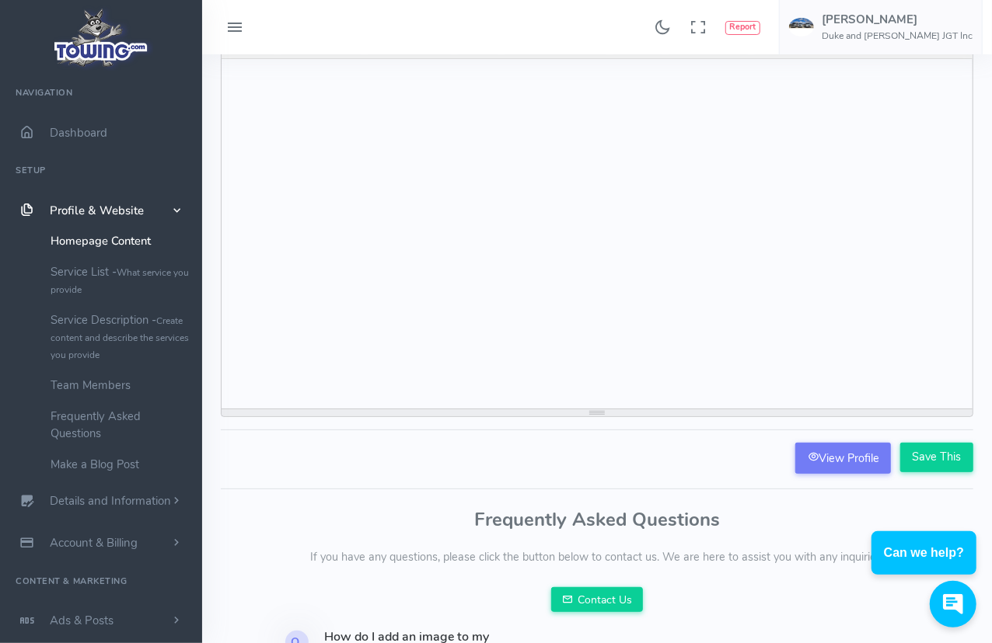
scroll to position [233, 0]
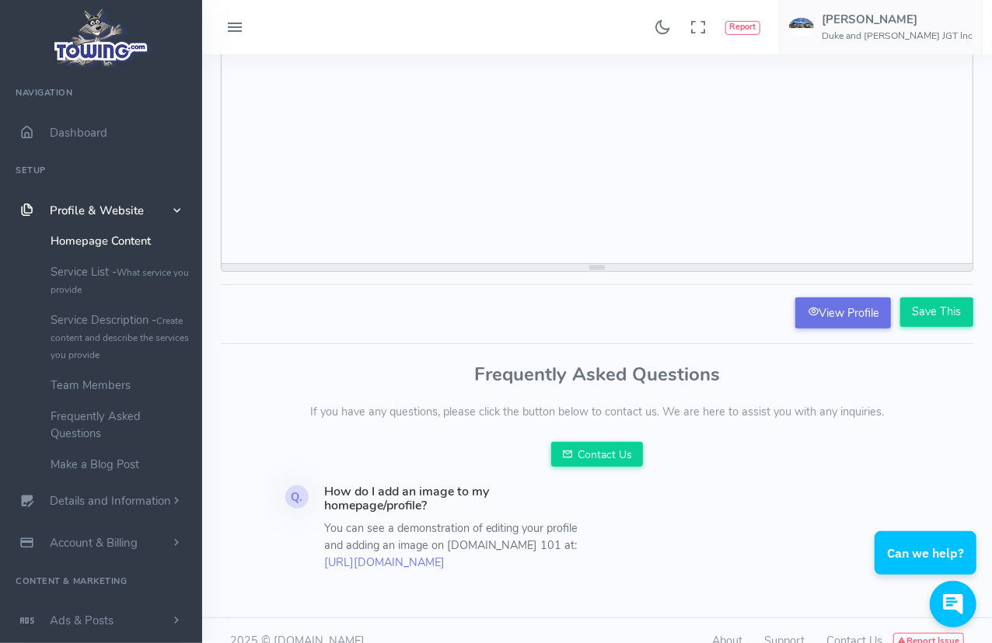
click at [832, 309] on link "View Profile" at bounding box center [843, 313] width 96 height 31
click at [92, 423] on link "Frequently Asked Questions" at bounding box center [120, 425] width 163 height 48
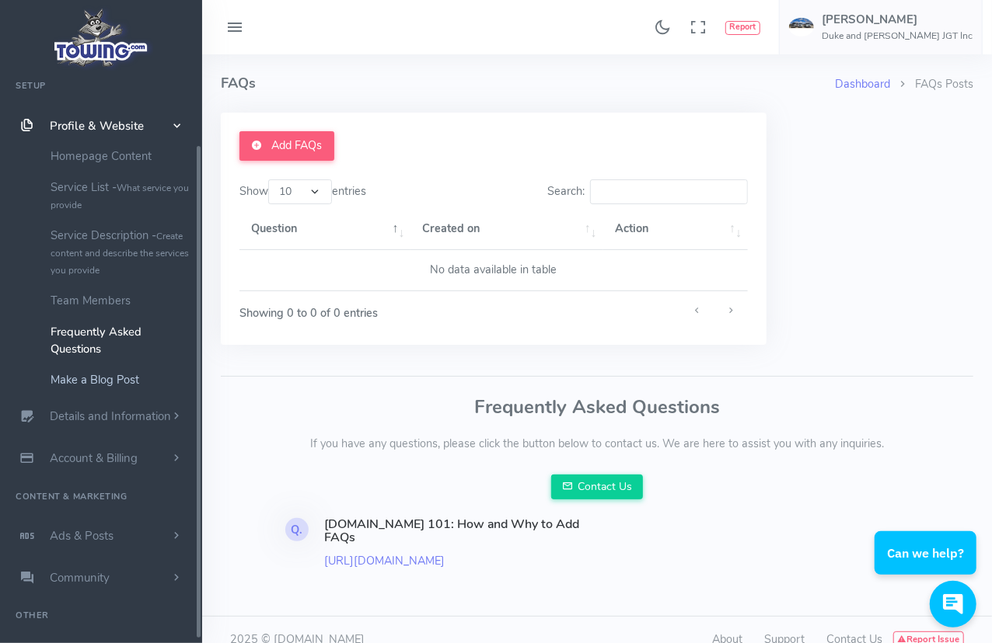
scroll to position [92, 0]
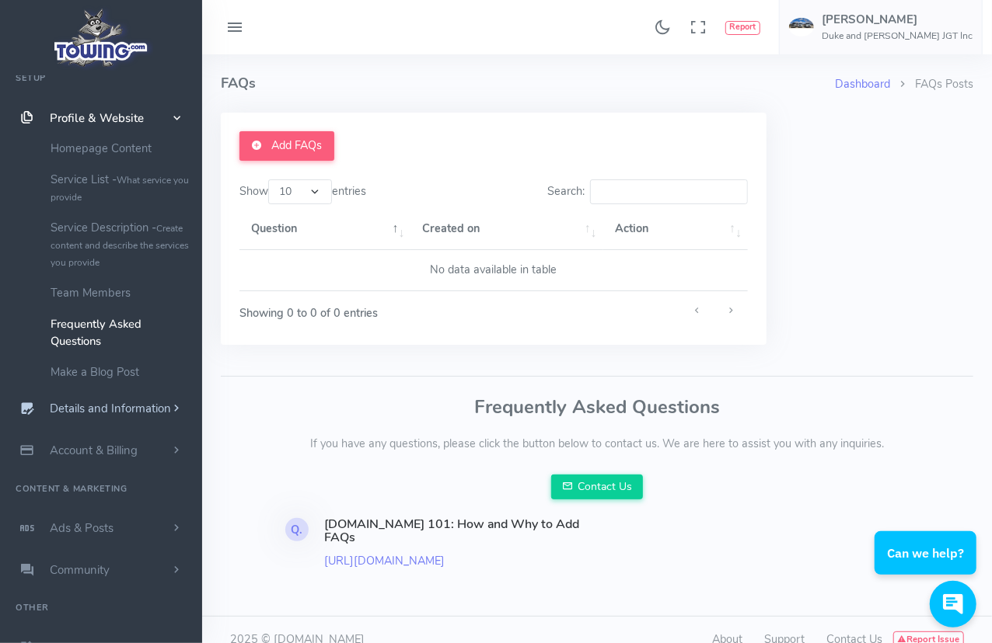
click at [112, 409] on span "Details and Information" at bounding box center [110, 410] width 121 height 16
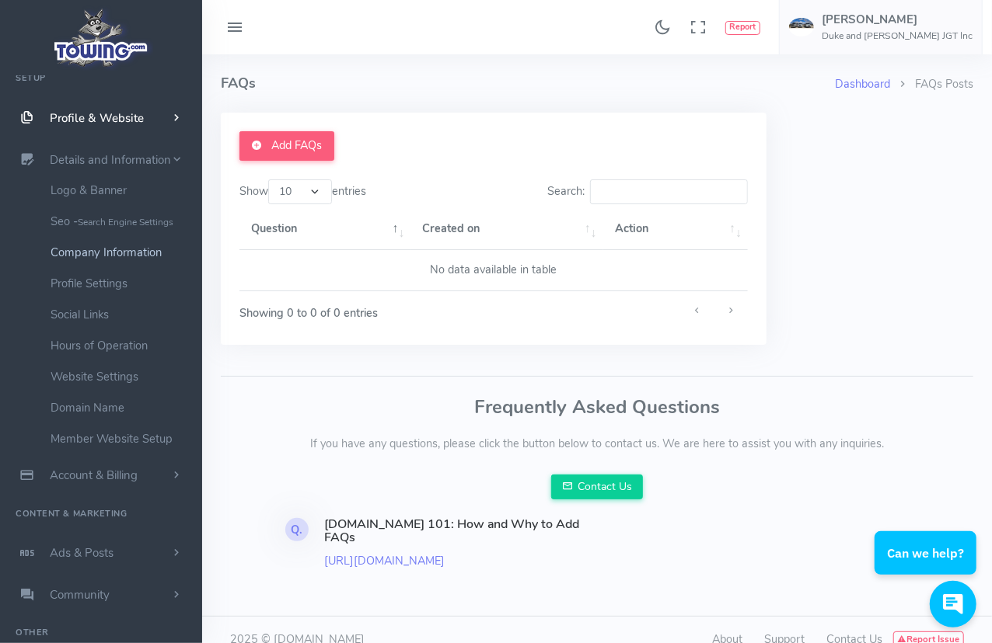
click at [88, 248] on link "Company Information" at bounding box center [120, 252] width 163 height 31
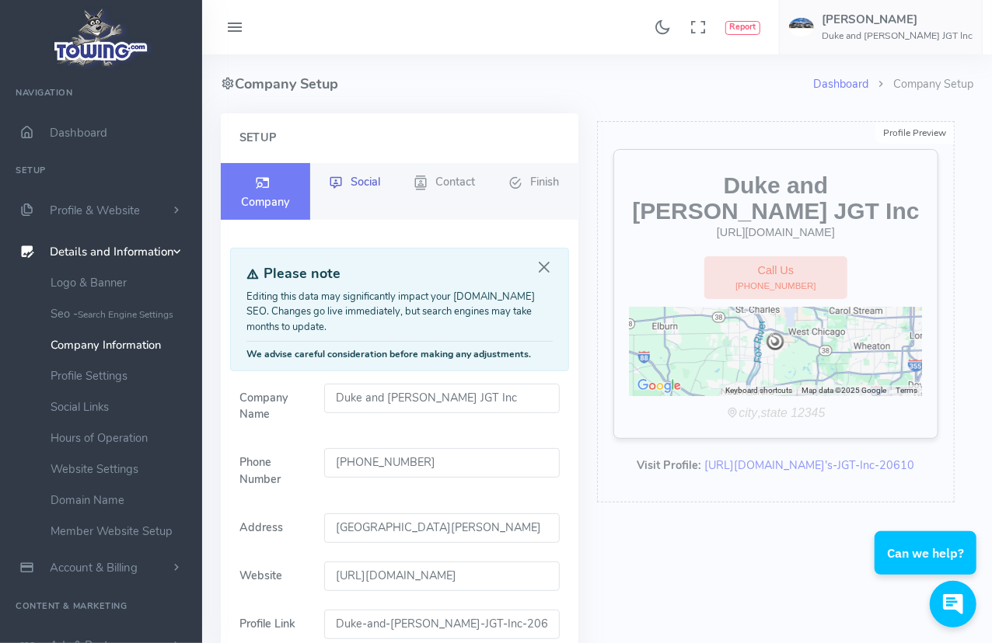
click at [368, 183] on span "Social" at bounding box center [366, 182] width 30 height 16
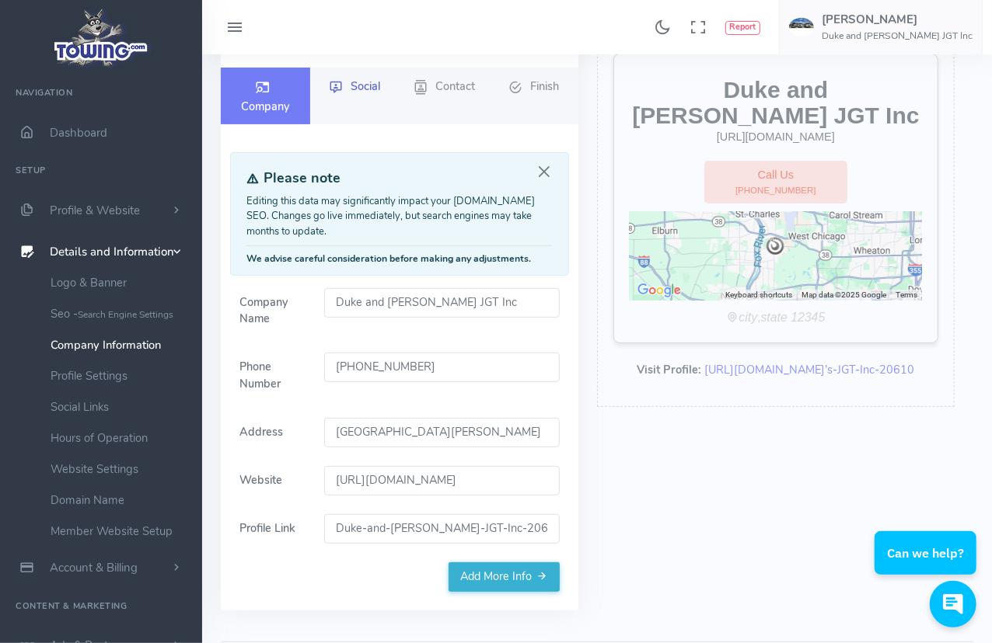
scroll to position [281, 0]
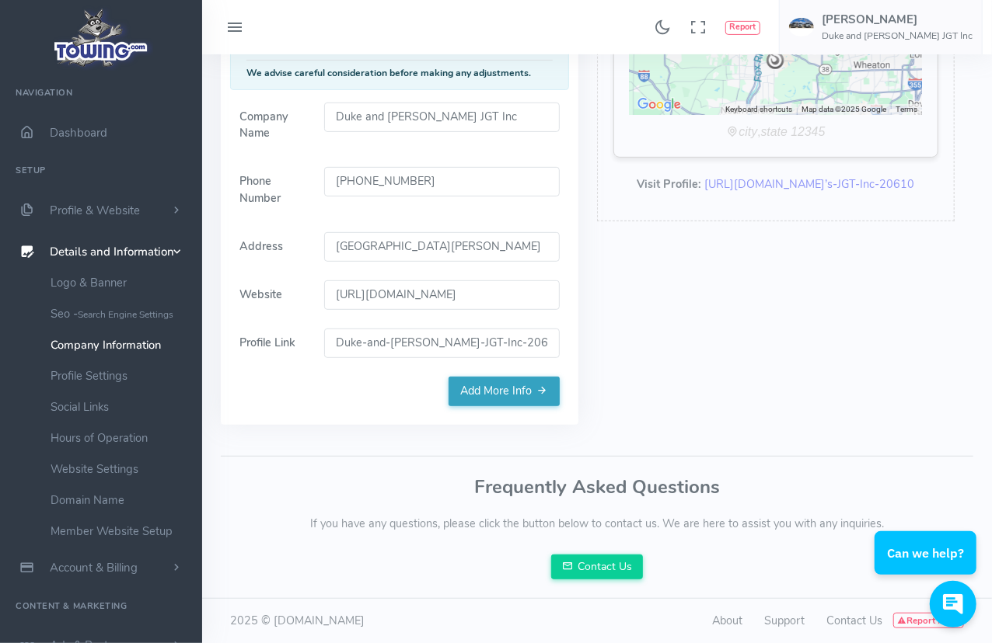
click at [559, 392] on link "Add More Info" at bounding box center [503, 392] width 111 height 30
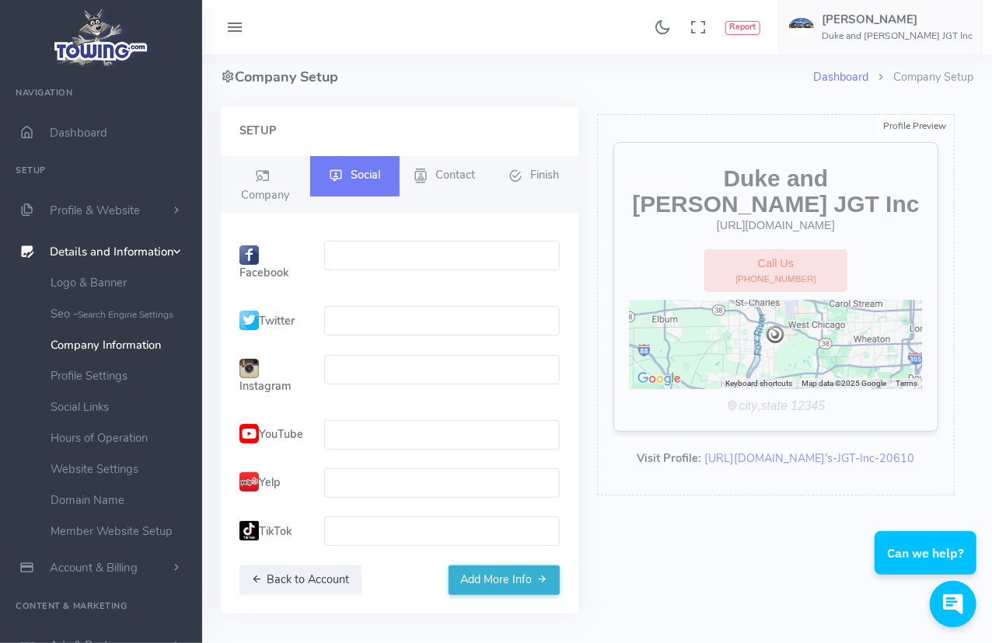
scroll to position [0, 0]
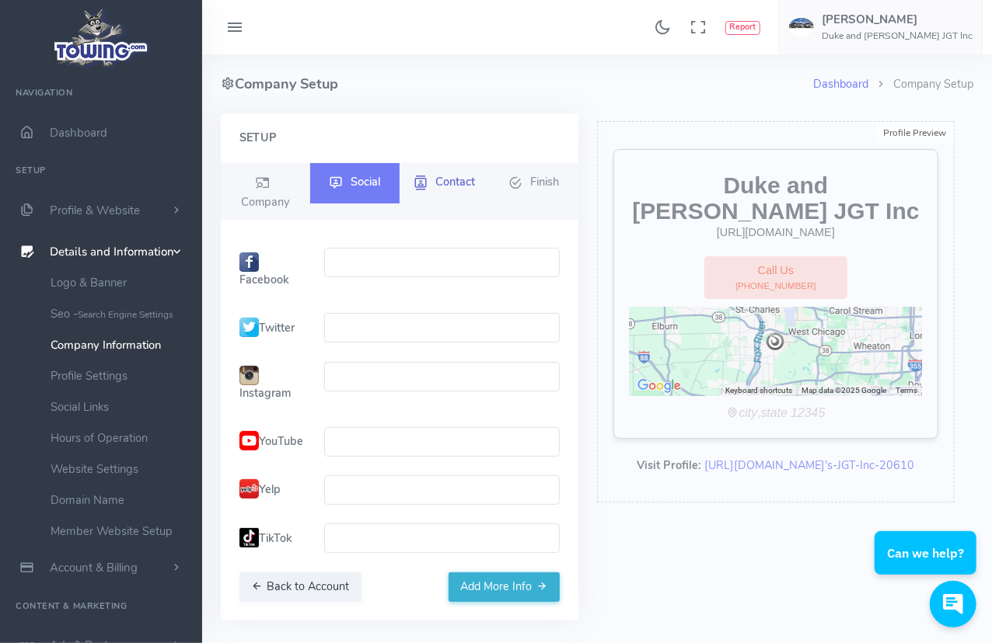
click at [465, 183] on span "Contact" at bounding box center [455, 182] width 40 height 16
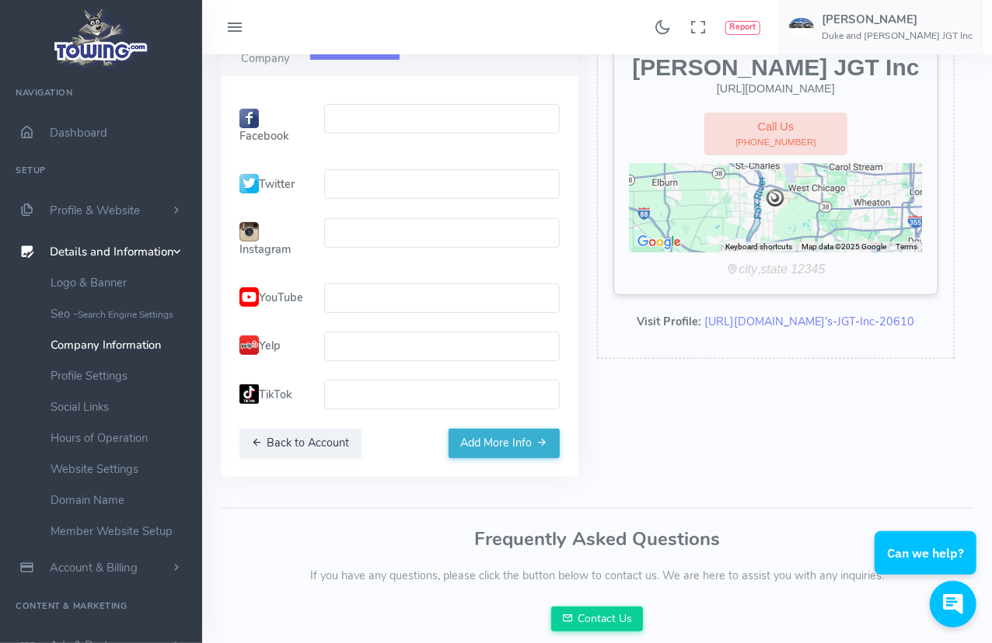
scroll to position [155, 0]
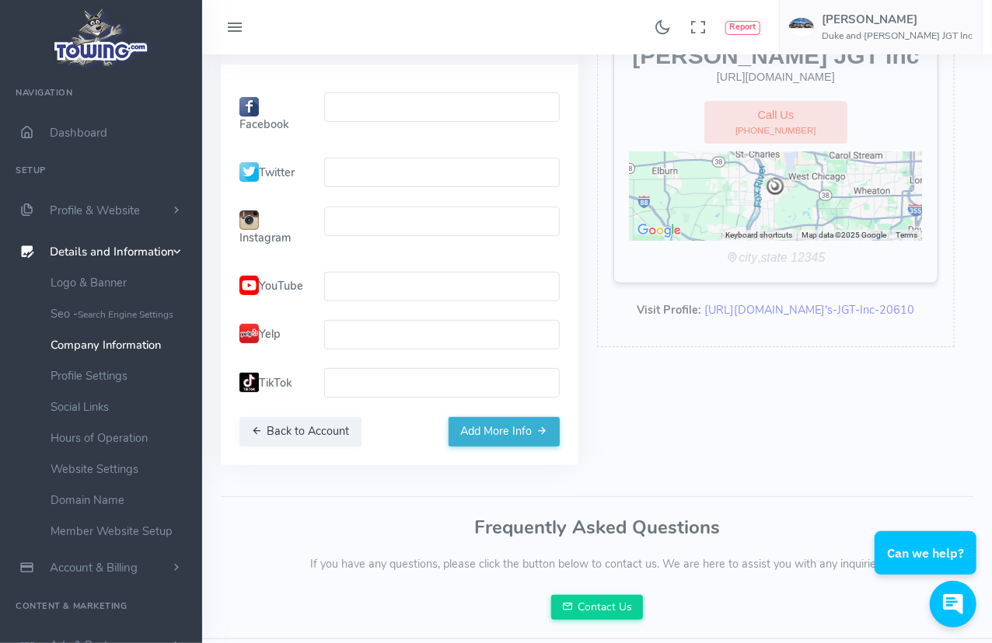
click at [541, 430] on icon "button" at bounding box center [542, 431] width 11 height 16
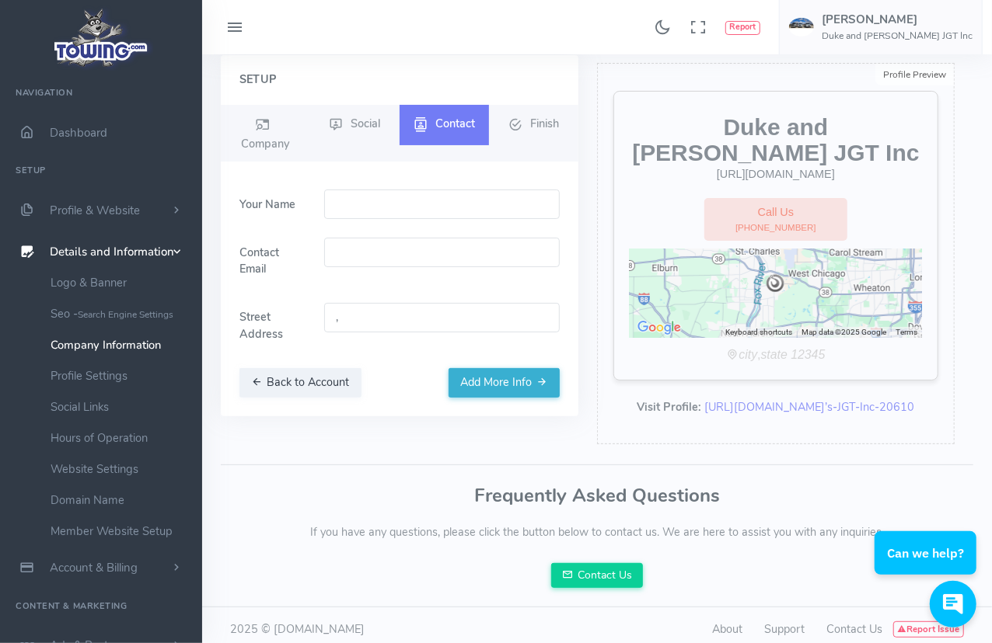
scroll to position [0, 0]
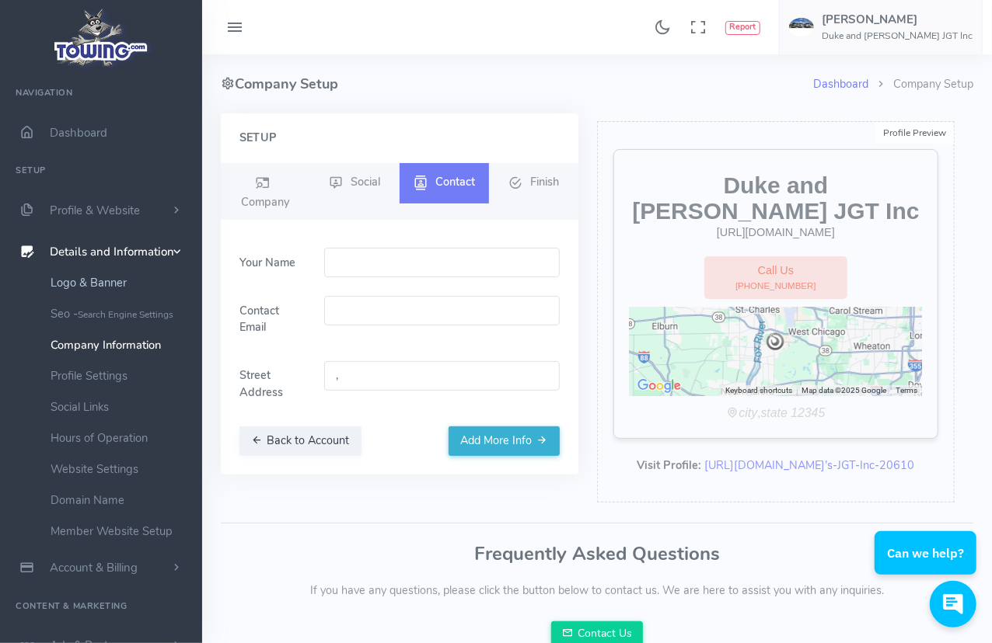
click at [124, 284] on link "Logo & Banner" at bounding box center [120, 282] width 163 height 31
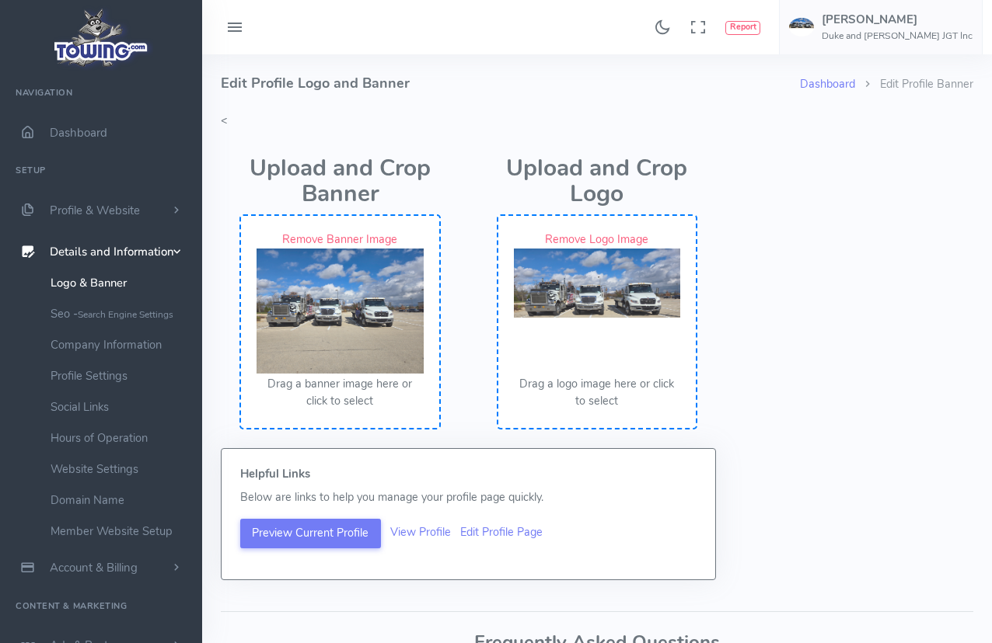
click at [105, 312] on small "Search Engine Settings" at bounding box center [126, 314] width 96 height 12
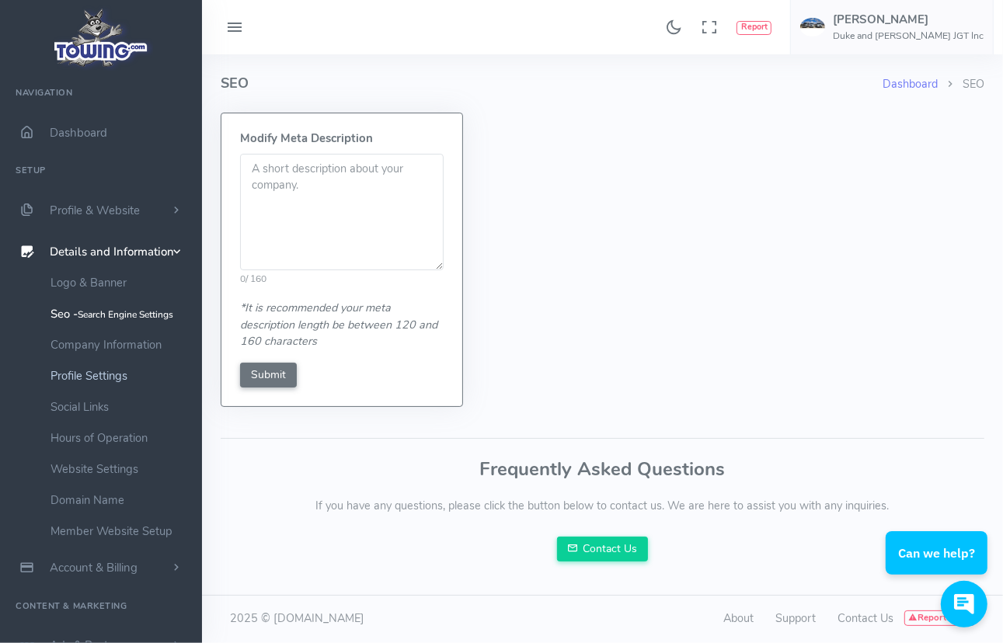
click at [113, 371] on link "Profile Settings" at bounding box center [120, 376] width 163 height 31
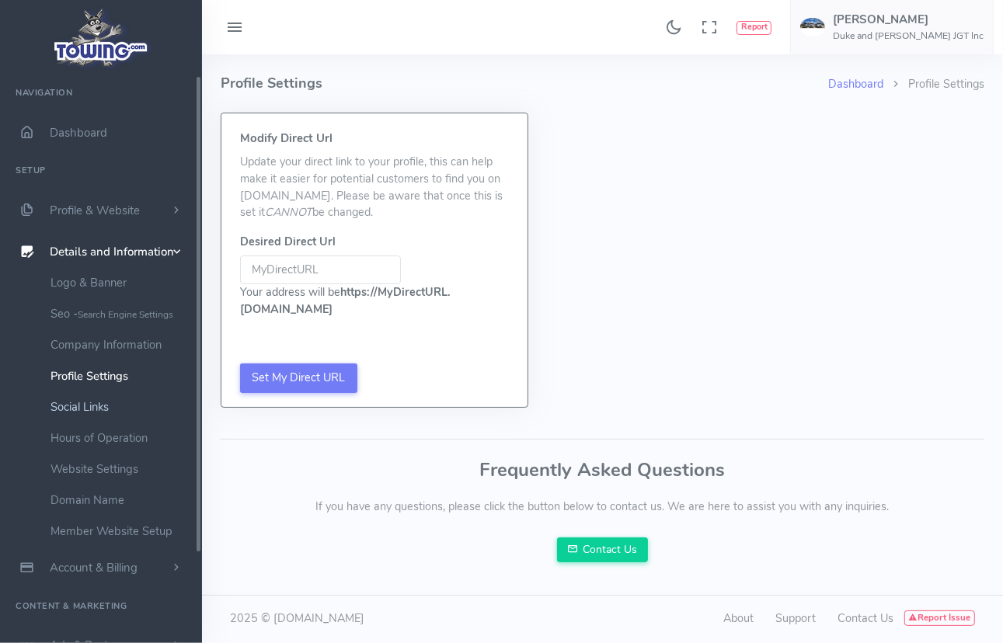
click at [92, 405] on link "Social Links" at bounding box center [120, 407] width 163 height 31
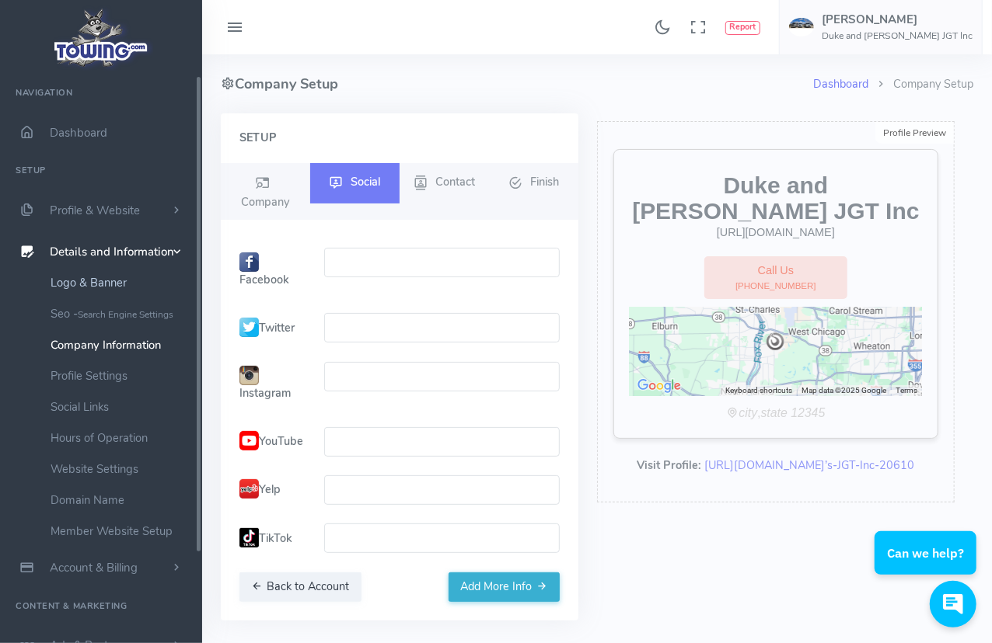
click at [112, 288] on link "Logo & Banner" at bounding box center [120, 282] width 163 height 31
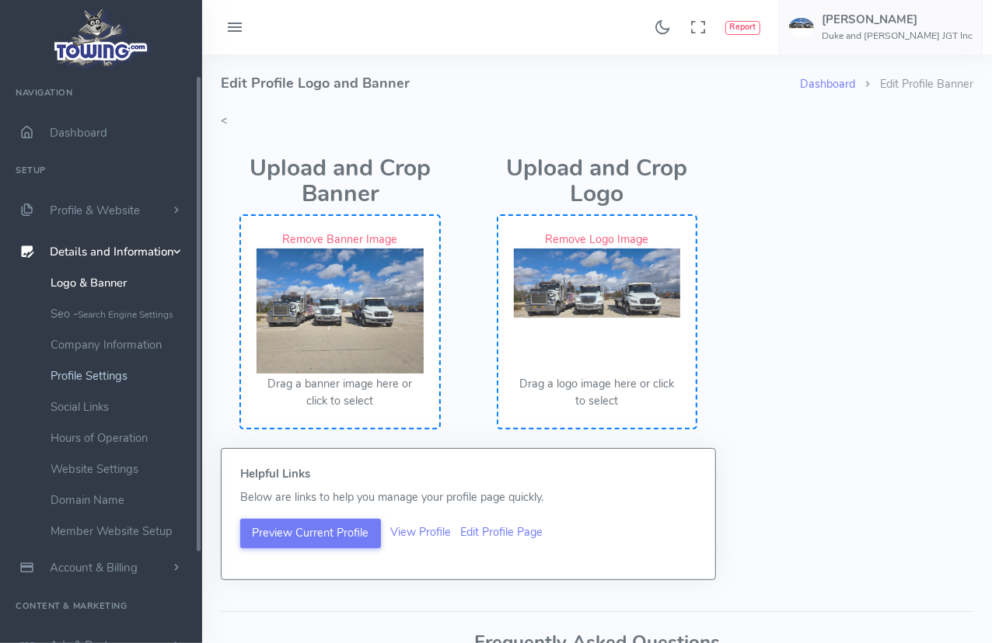
click at [110, 381] on link "Profile Settings" at bounding box center [120, 376] width 163 height 31
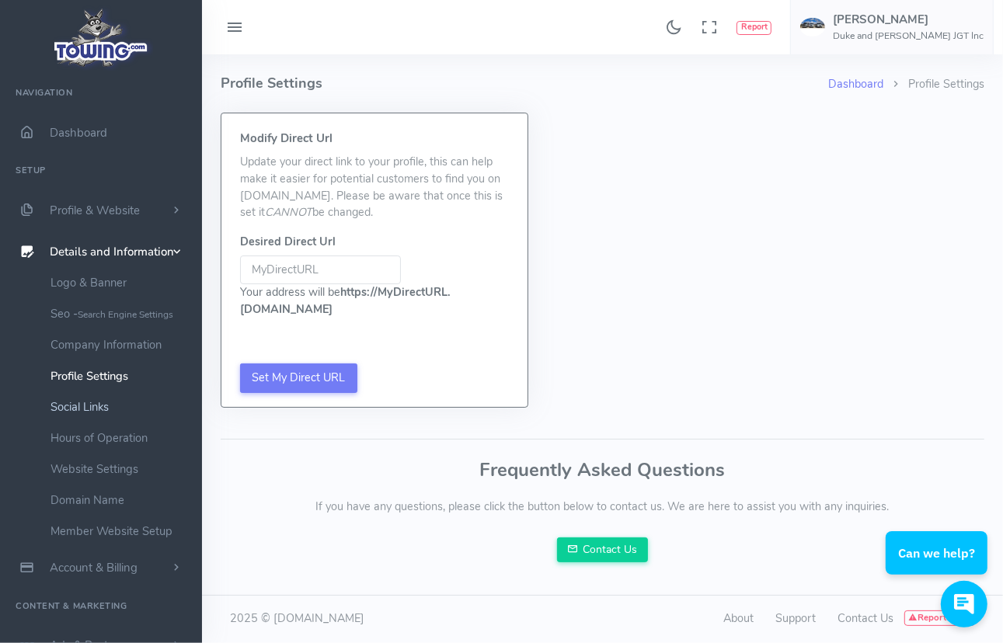
click at [105, 409] on link "Social Links" at bounding box center [120, 407] width 163 height 31
click at [96, 469] on link "Website Settings" at bounding box center [120, 469] width 163 height 31
click at [82, 503] on link "Domain Name" at bounding box center [120, 500] width 163 height 31
click at [70, 525] on link "Member Website Setup" at bounding box center [120, 531] width 163 height 31
